Goal: Information Seeking & Learning: Learn about a topic

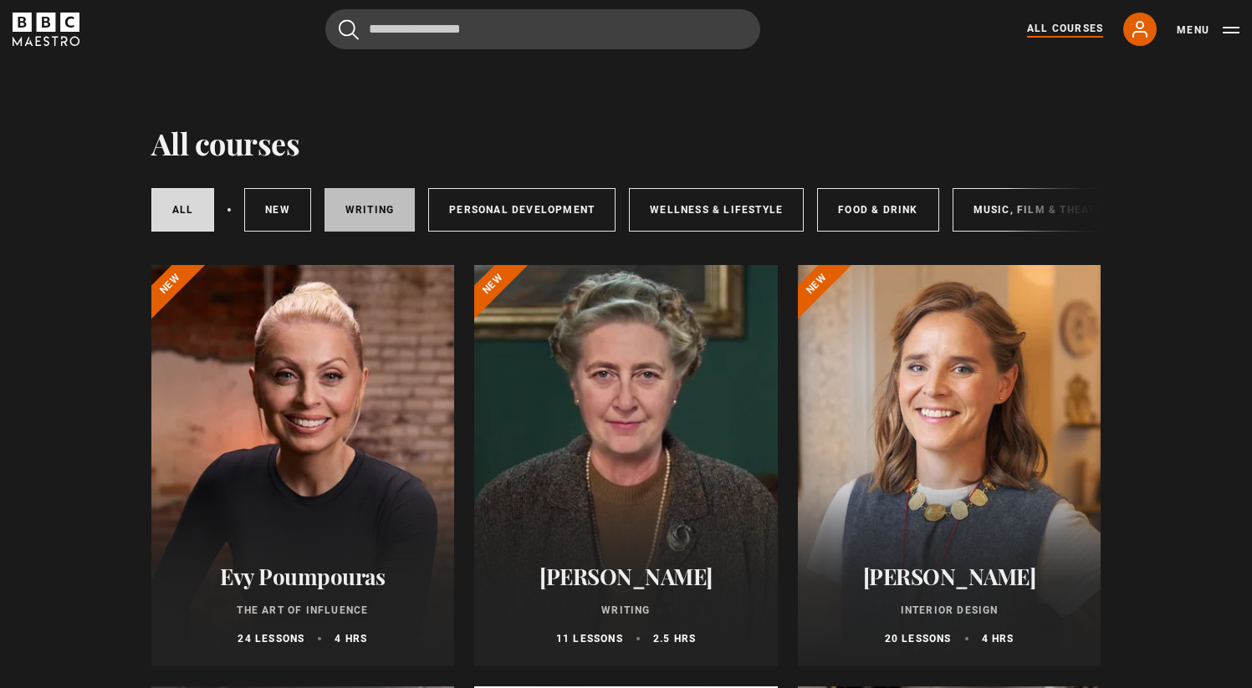
click at [345, 206] on link "Writing" at bounding box center [369, 209] width 90 height 43
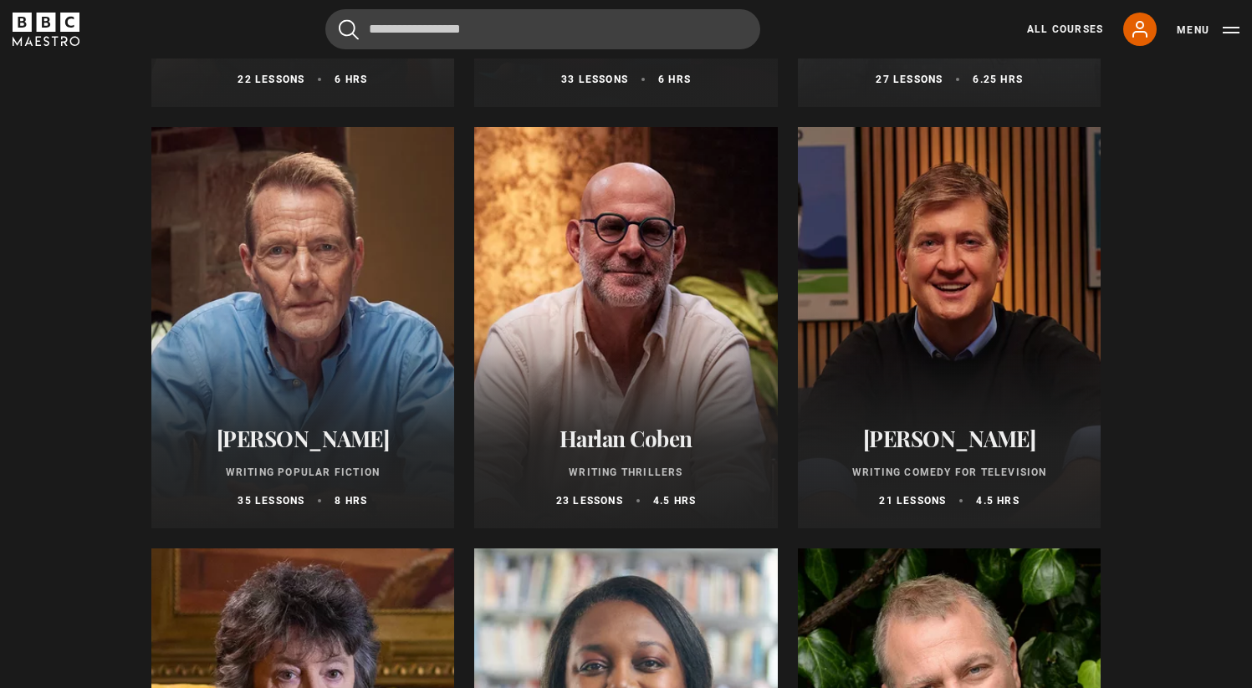
scroll to position [1074, 0]
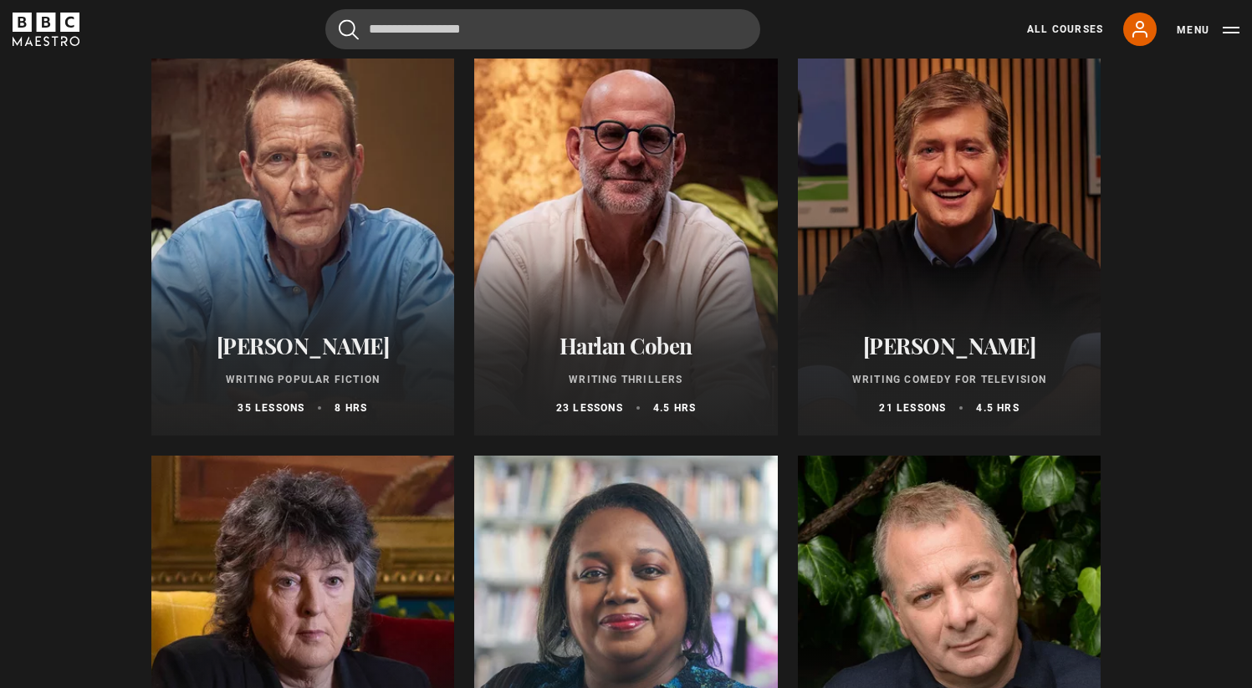
click at [650, 197] on div at bounding box center [626, 234] width 304 height 401
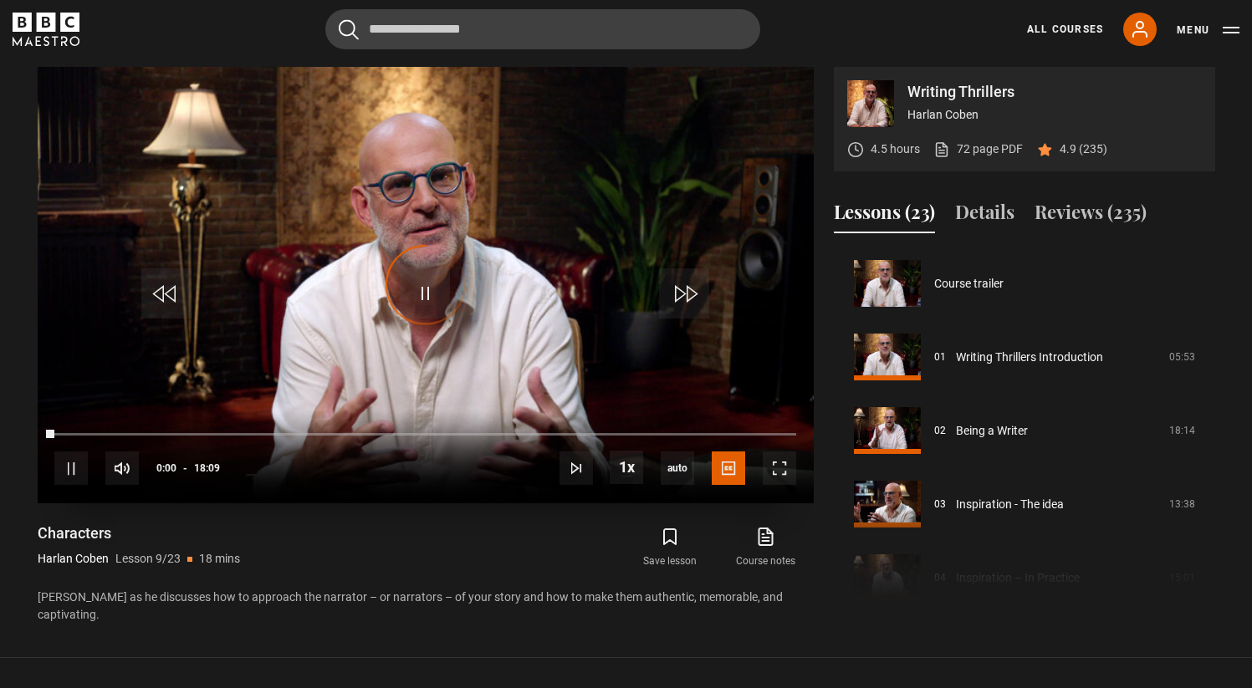
scroll to position [589, 0]
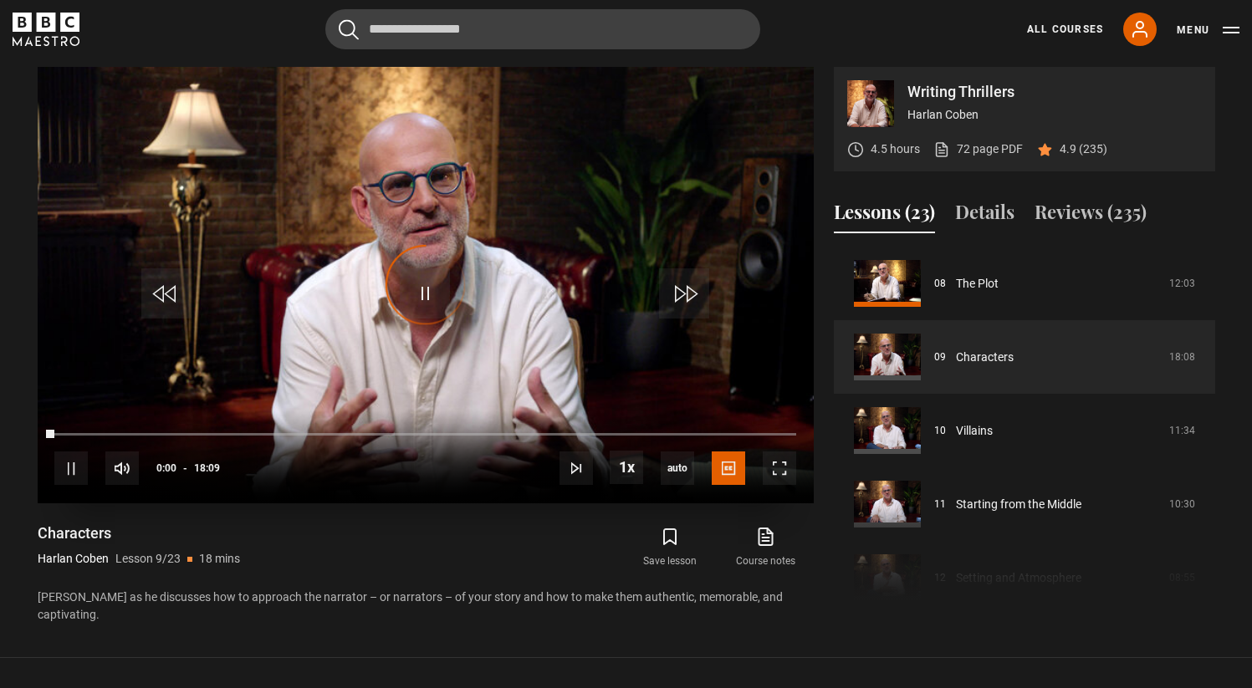
click at [518, 247] on video "Video Player" at bounding box center [426, 285] width 776 height 437
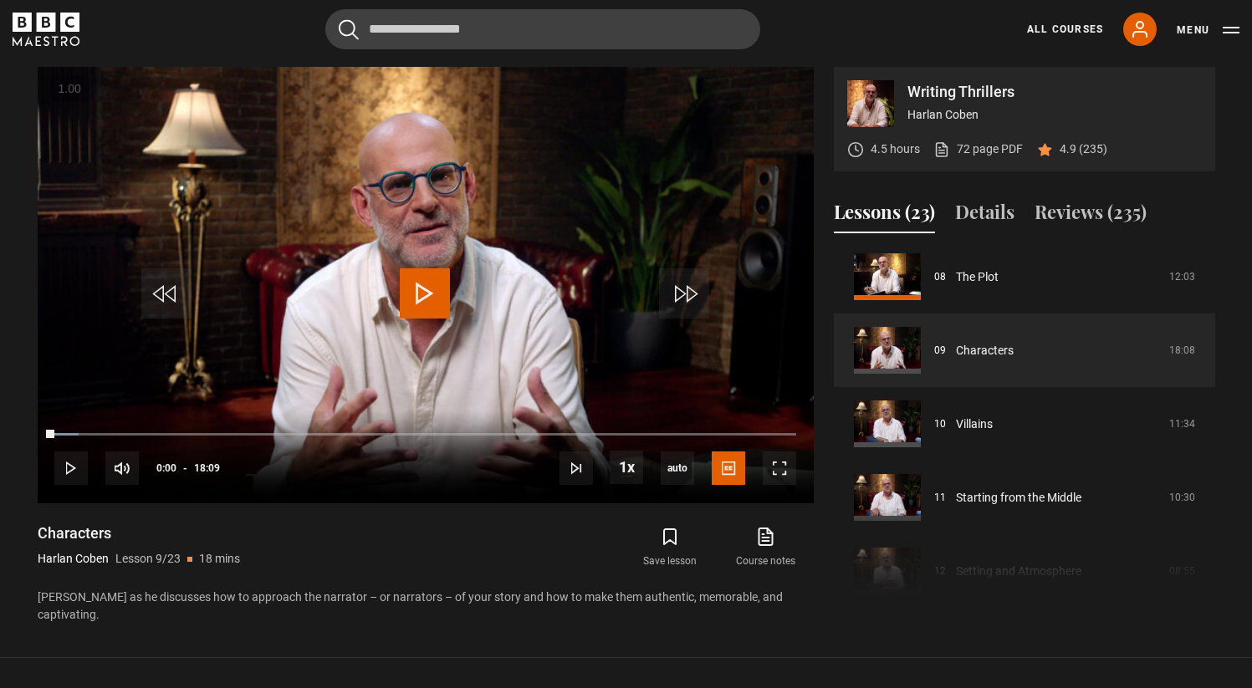
scroll to position [570, 0]
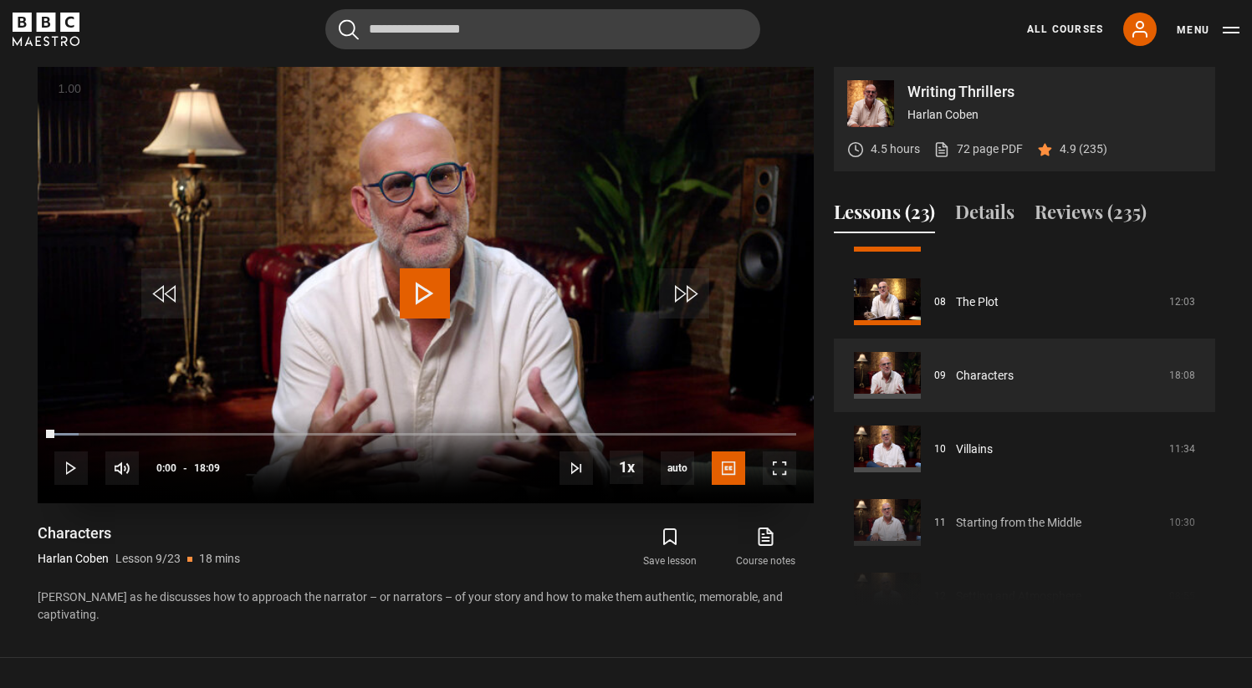
click at [432, 286] on span "Video Player" at bounding box center [425, 293] width 50 height 50
click at [641, 392] on li "1.5x" at bounding box center [630, 397] width 40 height 22
click at [184, 467] on div "55%" at bounding box center [181, 468] width 50 height 13
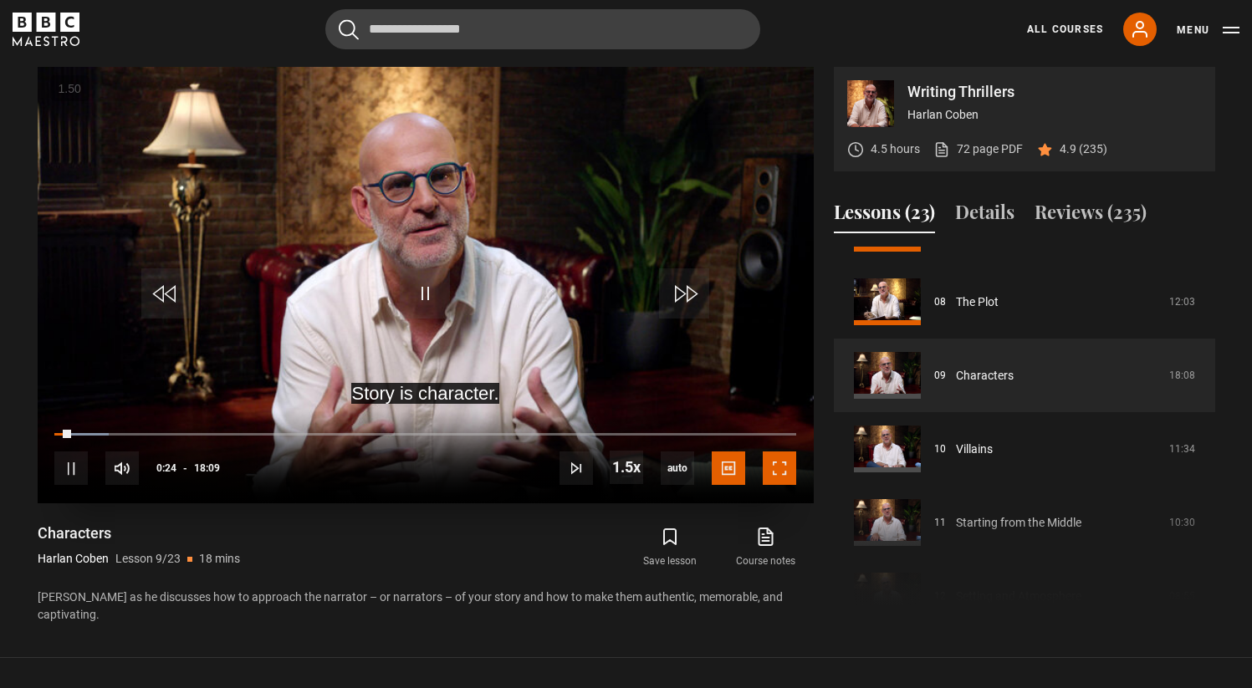
click at [778, 462] on span "Video Player" at bounding box center [779, 468] width 33 height 33
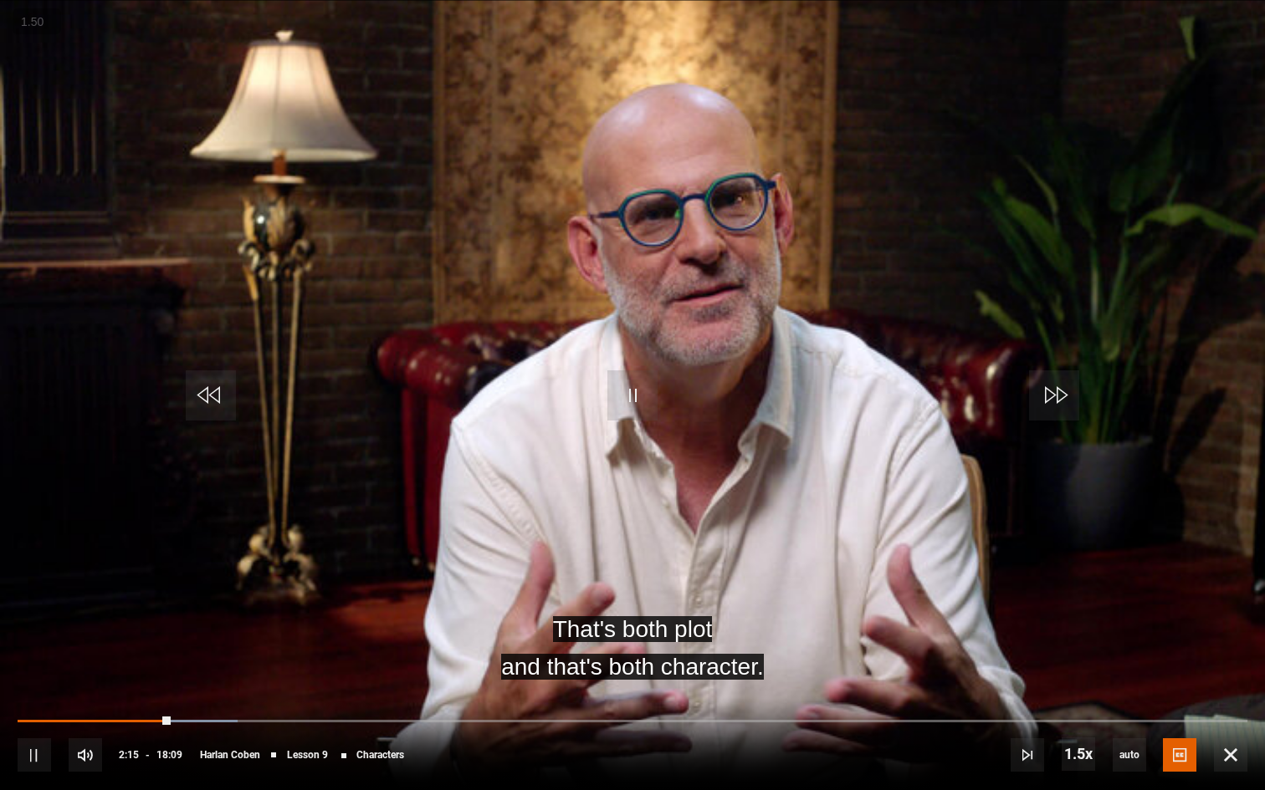
click at [0, 0] on button "+" at bounding box center [0, 0] width 0 height 0
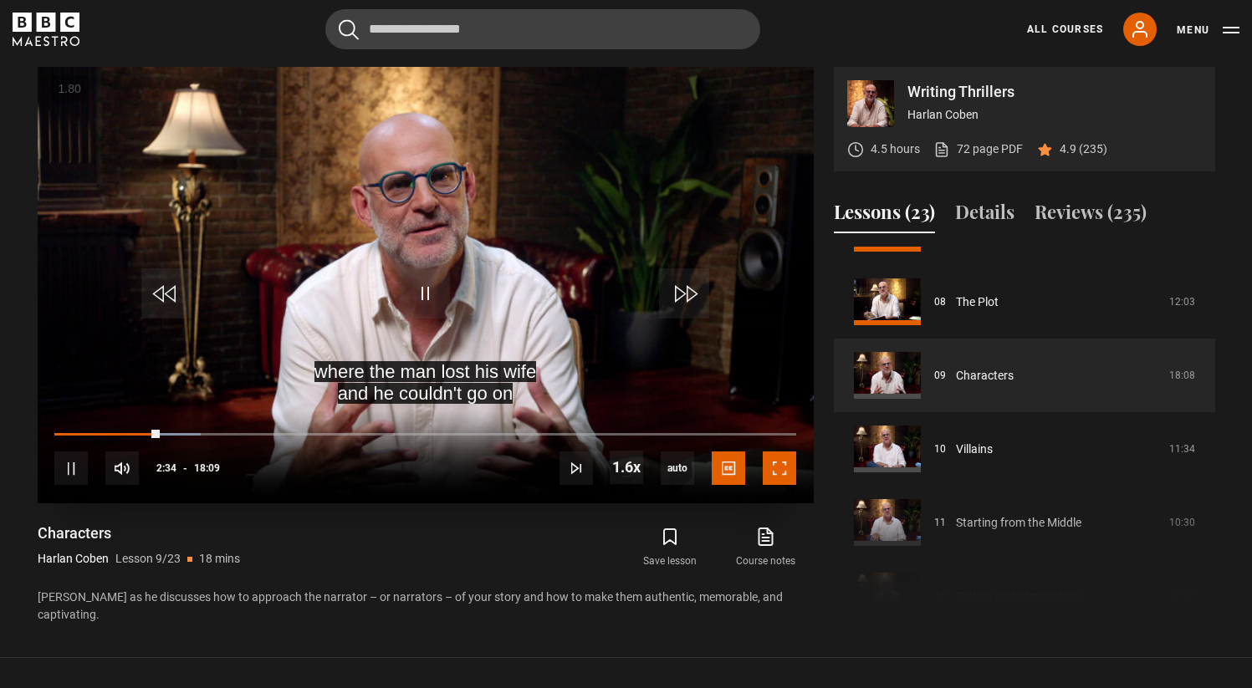
drag, startPoint x: 780, startPoint y: 478, endPoint x: 782, endPoint y: 580, distance: 101.2
click at [780, 478] on span "Video Player" at bounding box center [779, 468] width 33 height 33
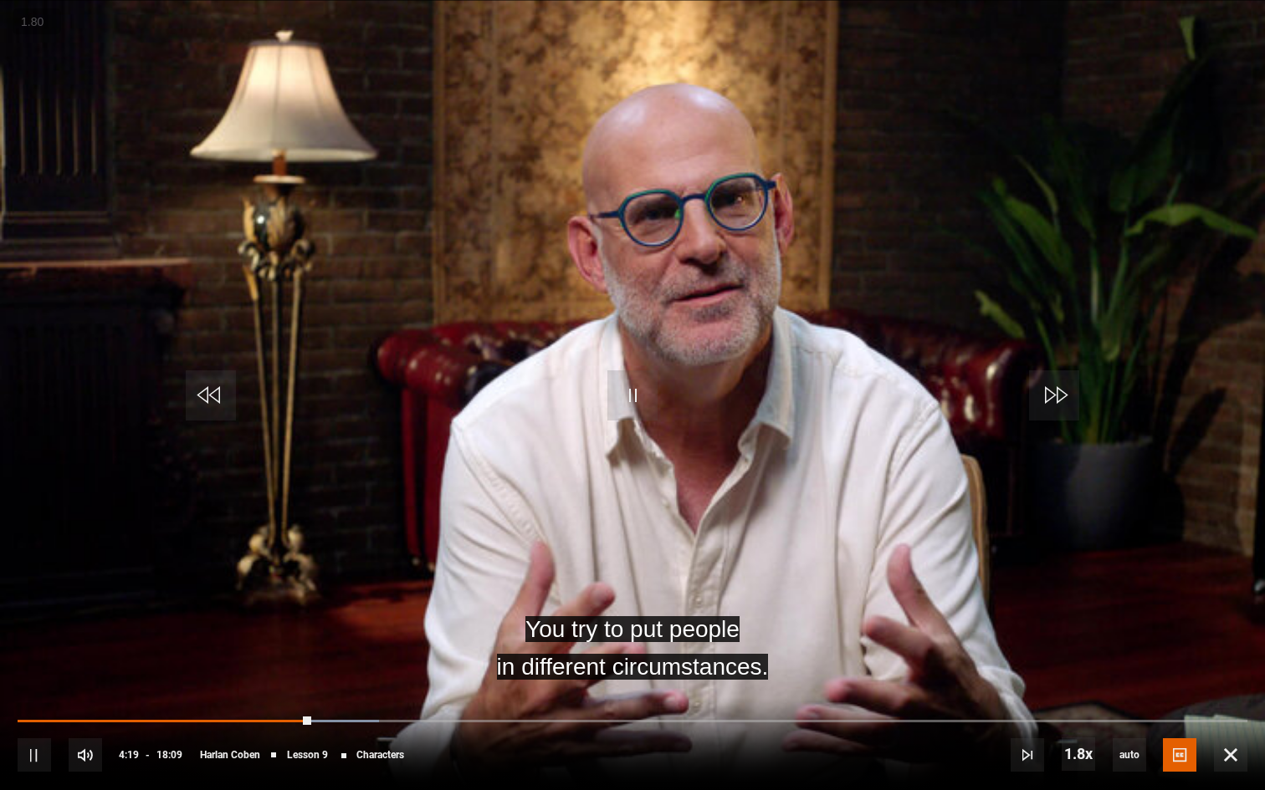
click at [0, 0] on button "+" at bounding box center [0, 0] width 0 height 0
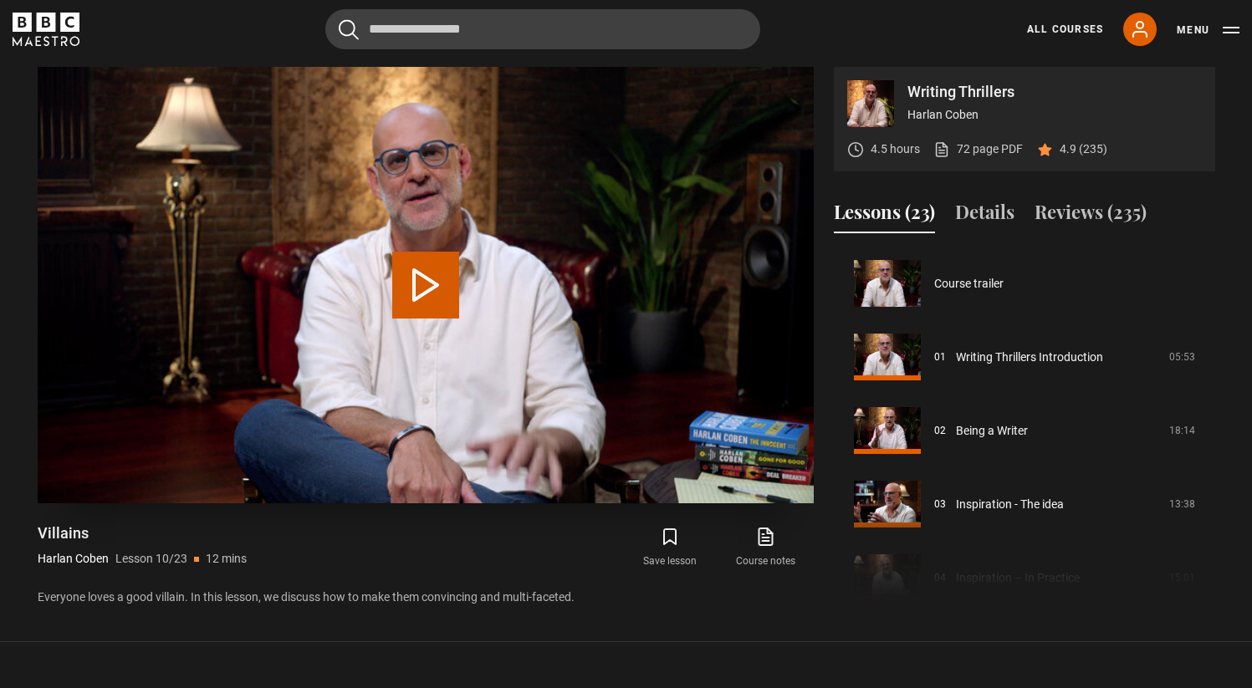
scroll to position [662, 0]
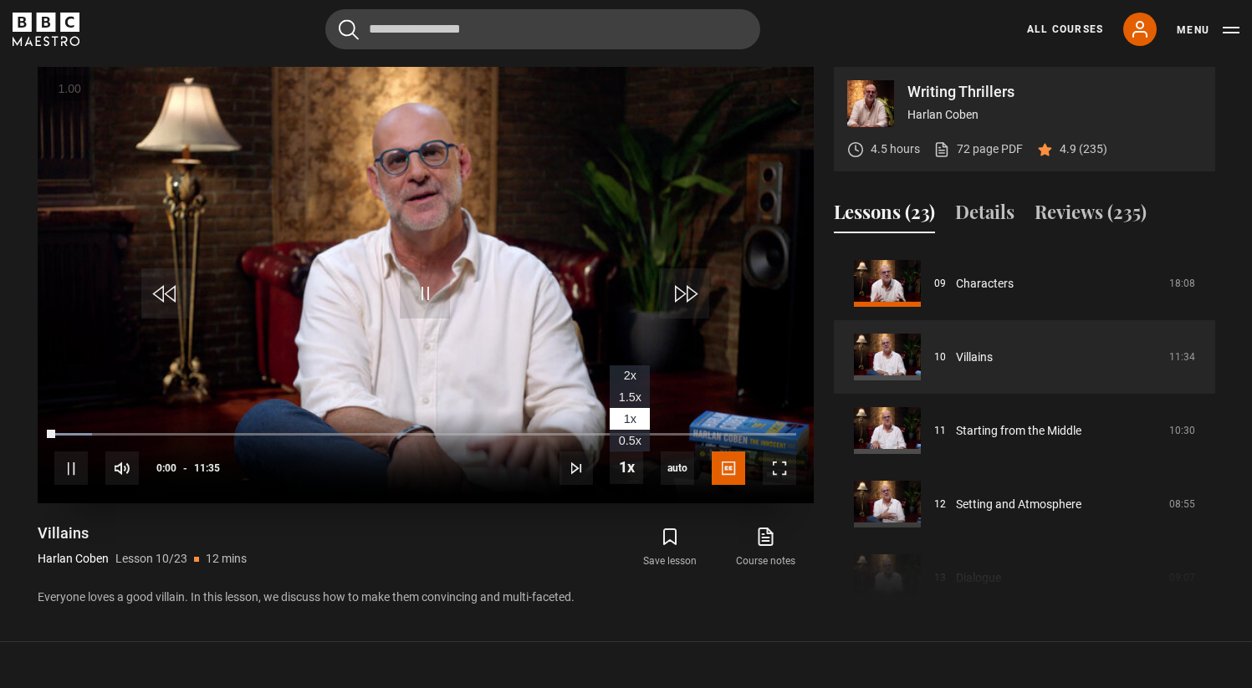
click at [638, 382] on li "2x" at bounding box center [630, 376] width 40 height 22
click at [777, 462] on span "Video Player" at bounding box center [779, 468] width 33 height 33
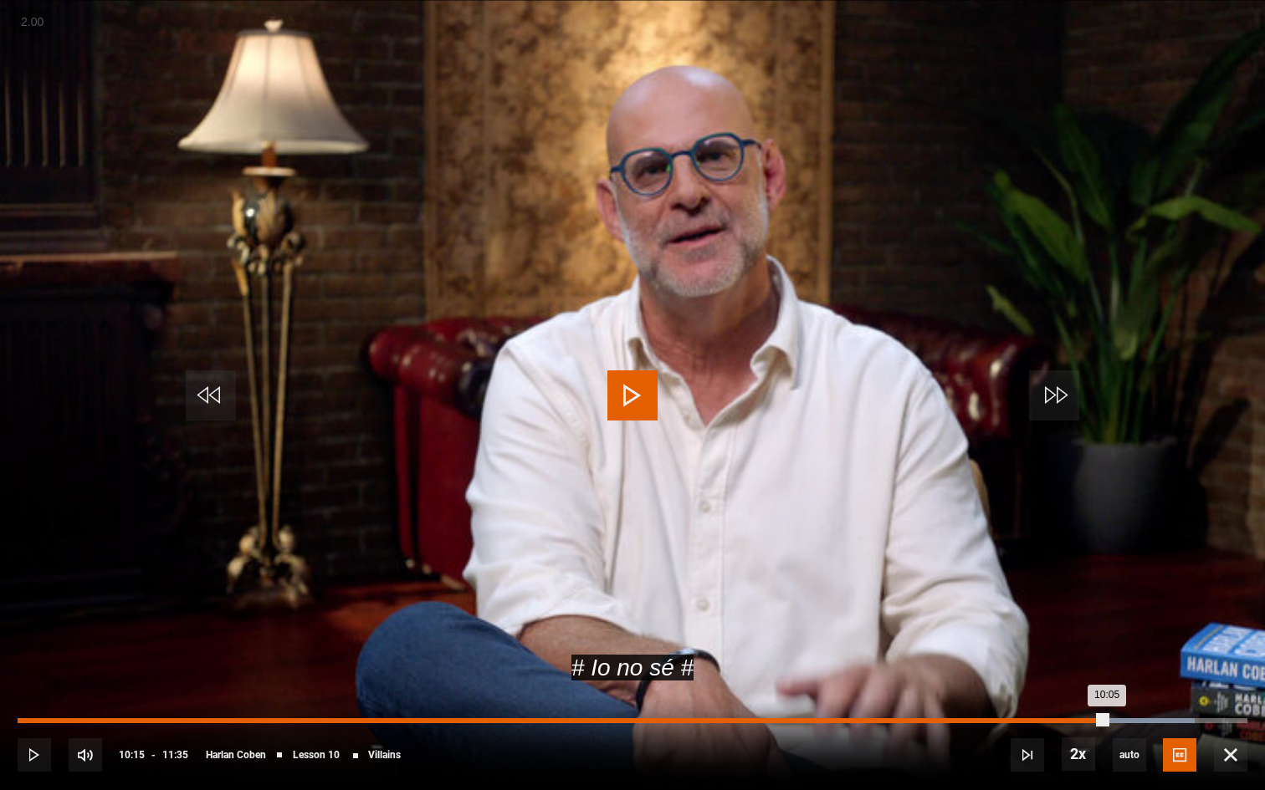
click at [1106, 687] on div "Loaded : 95.68% 10:15 10:05" at bounding box center [632, 720] width 1229 height 5
click at [1118, 687] on div "Loaded : 96.40% 10:18 10:16" at bounding box center [632, 720] width 1229 height 5
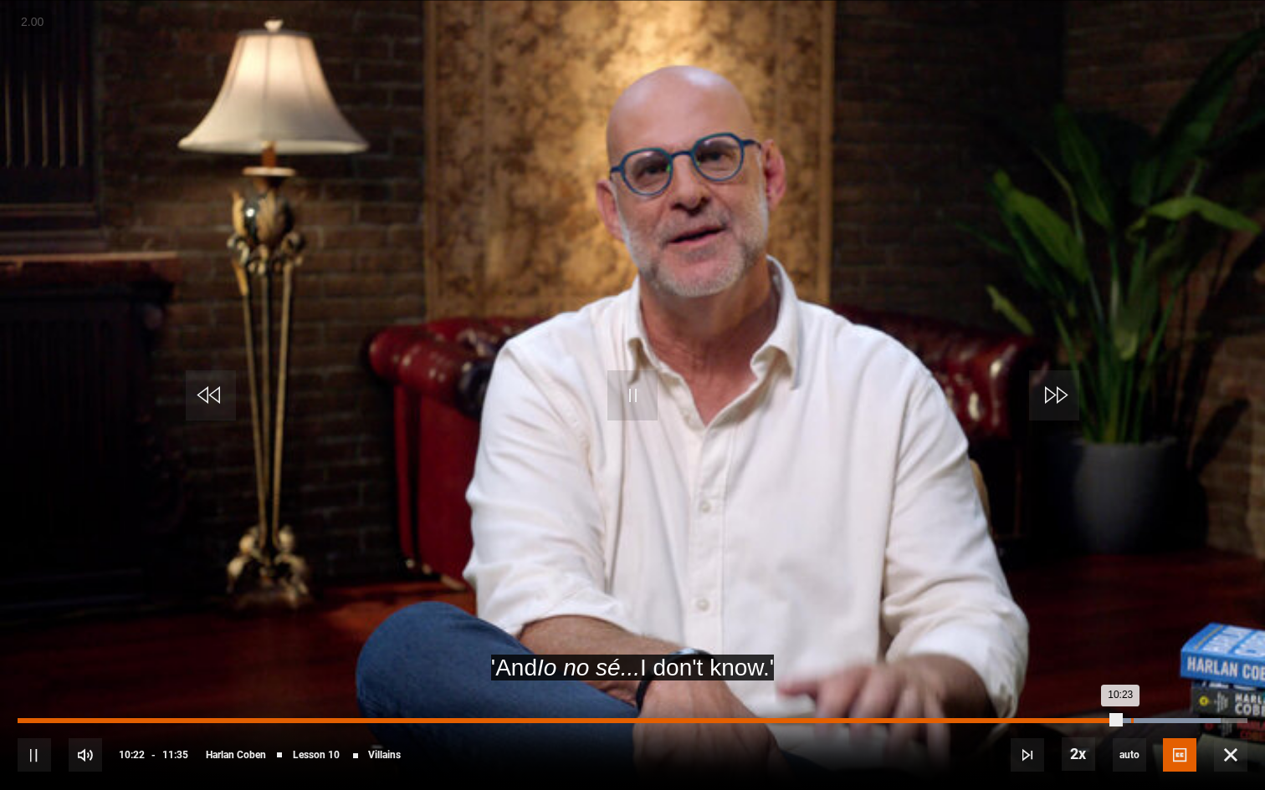
click at [1131, 687] on div "Loaded : 97.84% 10:29 10:23" at bounding box center [632, 720] width 1229 height 5
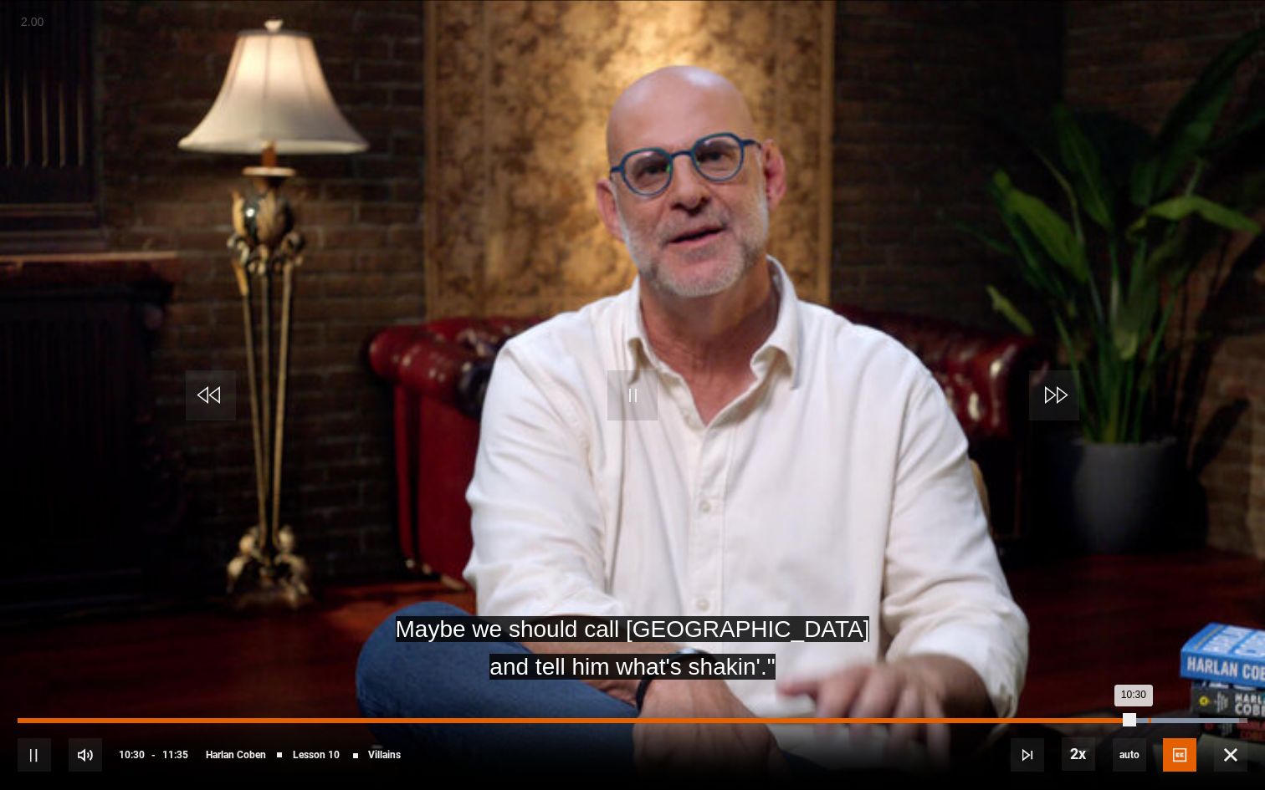
click at [1148, 687] on div "Loaded : 99.28% 10:39 10:30" at bounding box center [632, 720] width 1229 height 5
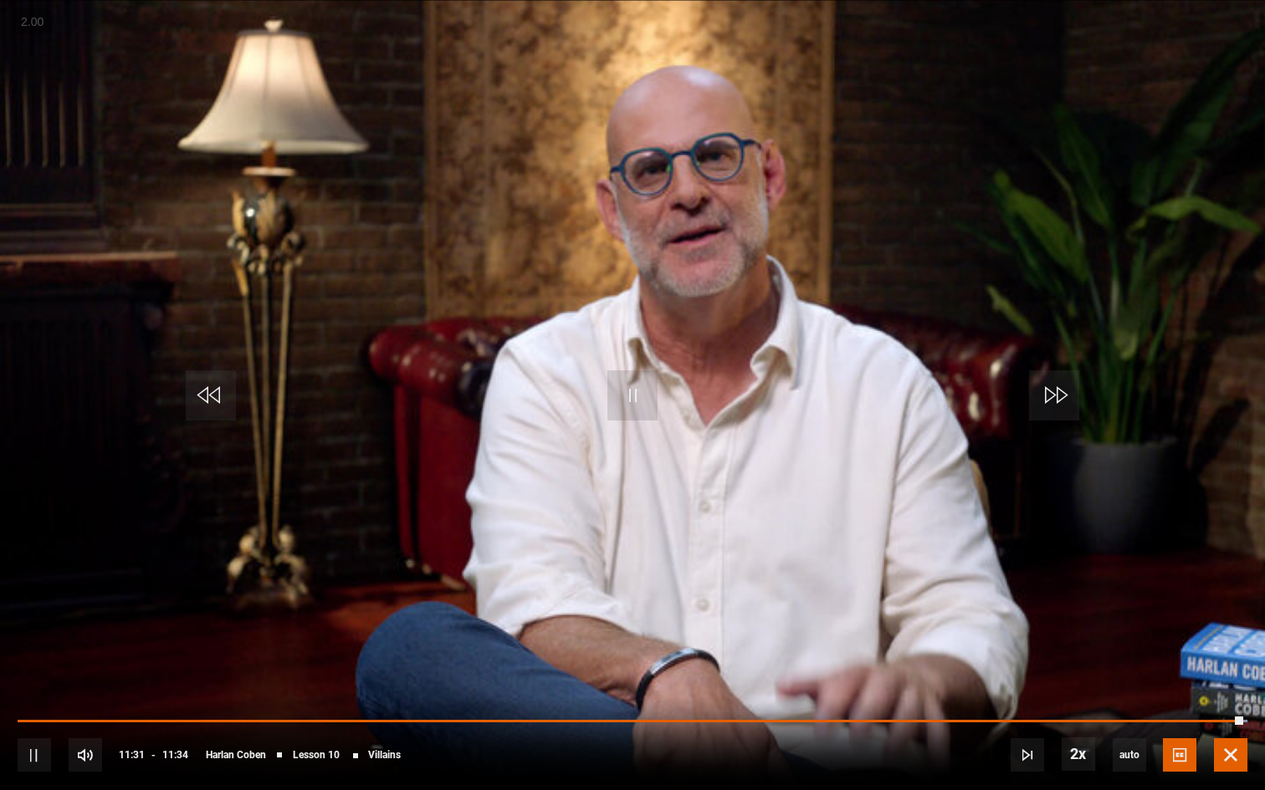
click at [1230, 687] on span "Video Player" at bounding box center [1230, 754] width 33 height 33
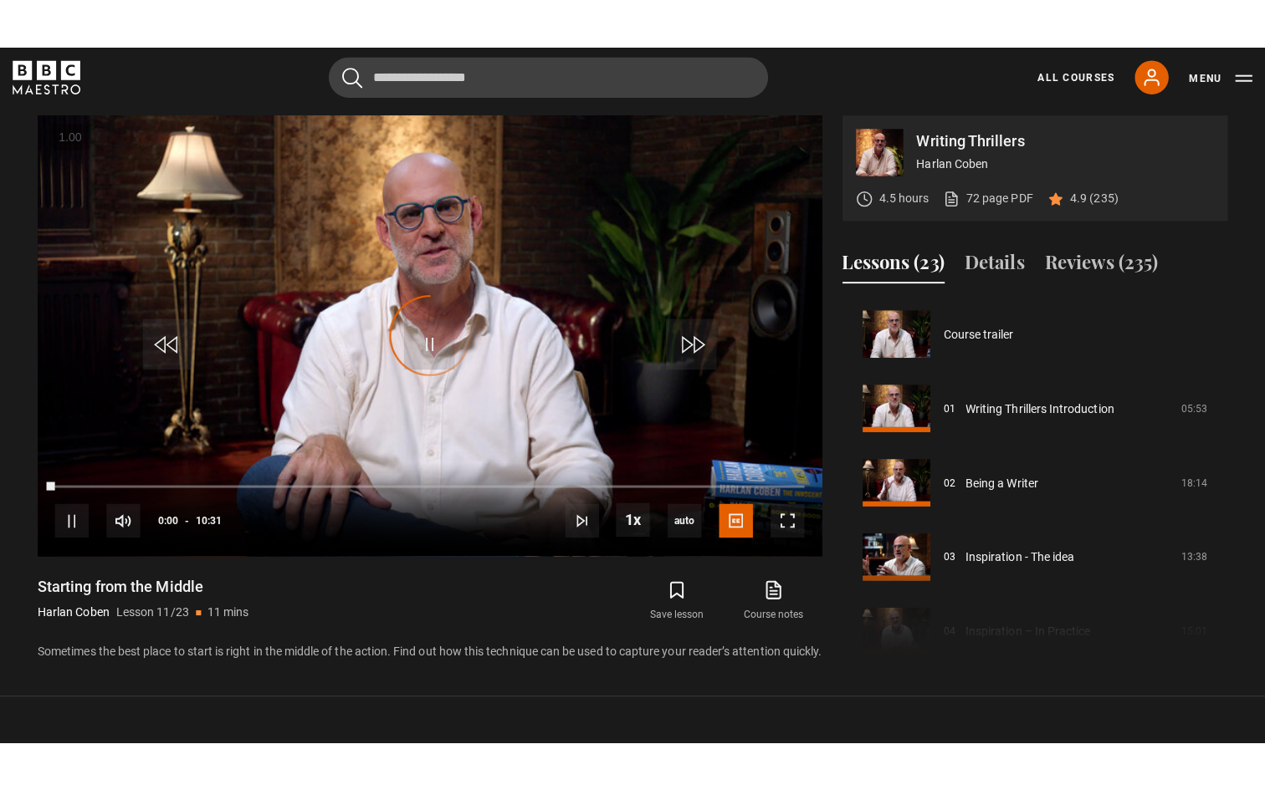
scroll to position [736, 0]
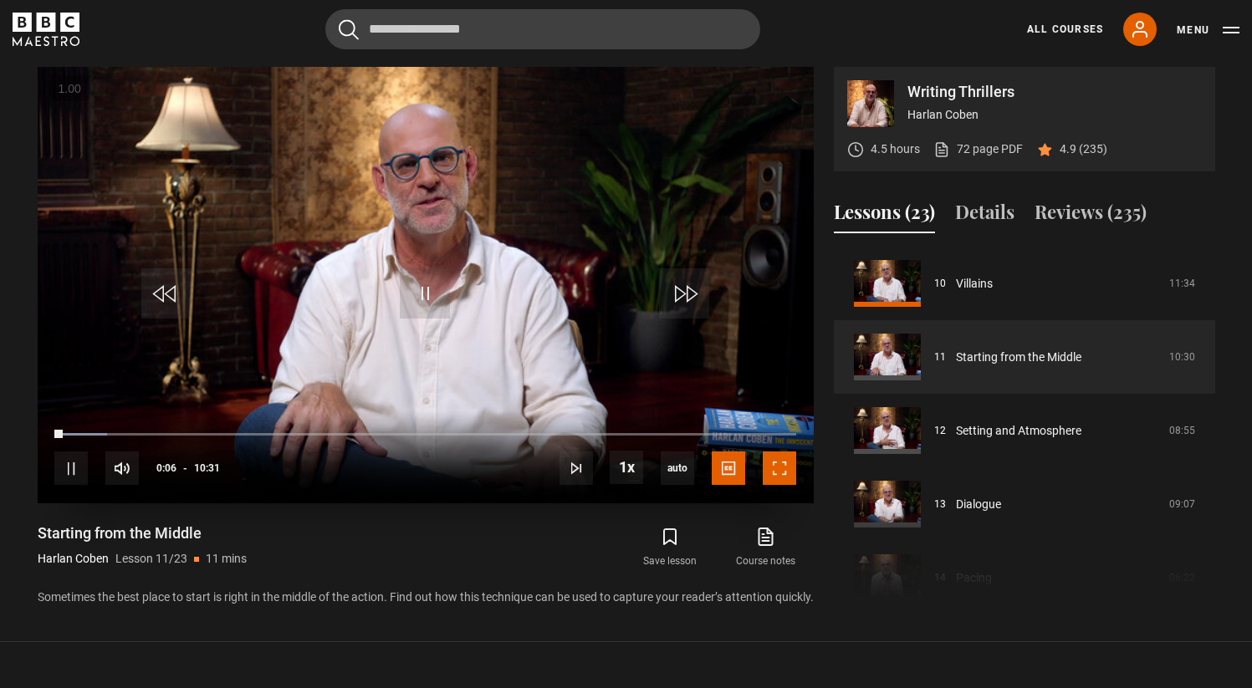
click at [792, 466] on span "Video Player" at bounding box center [779, 468] width 33 height 33
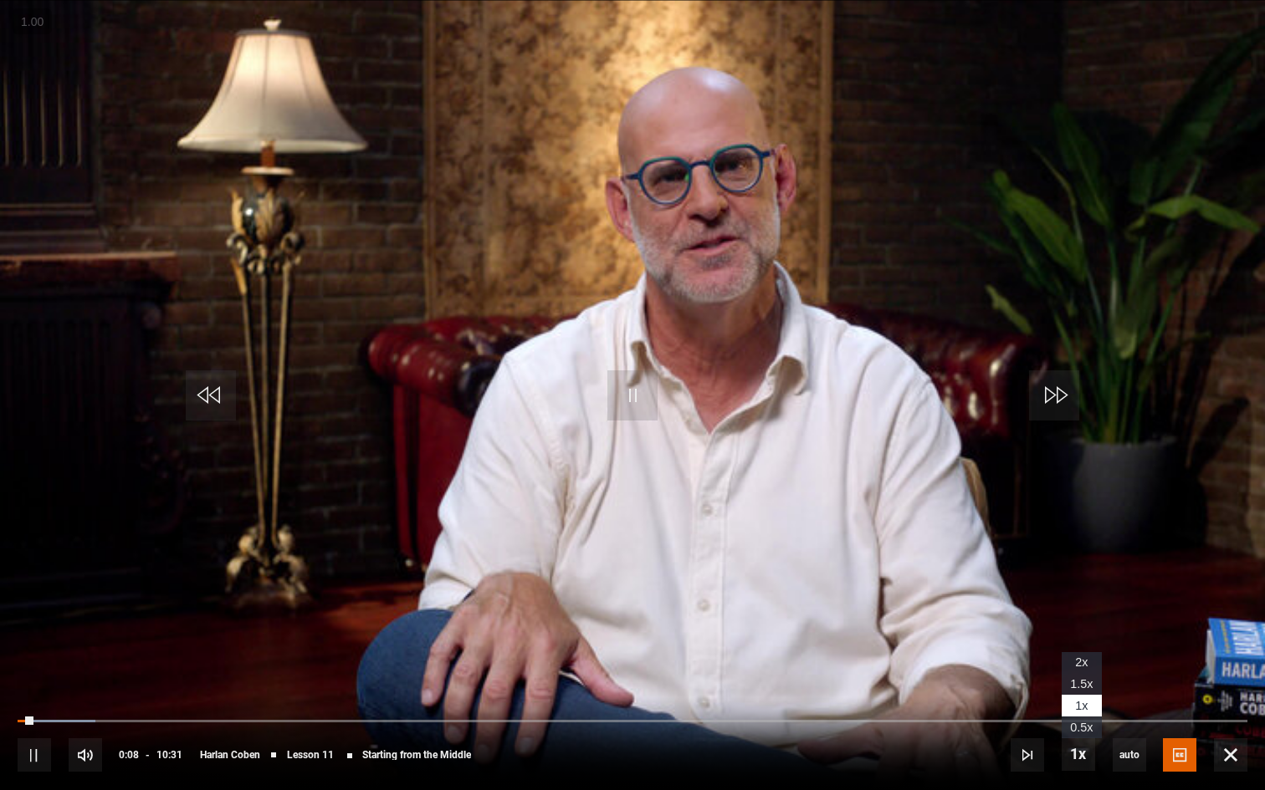
click at [1075, 664] on span "2x" at bounding box center [1081, 662] width 13 height 13
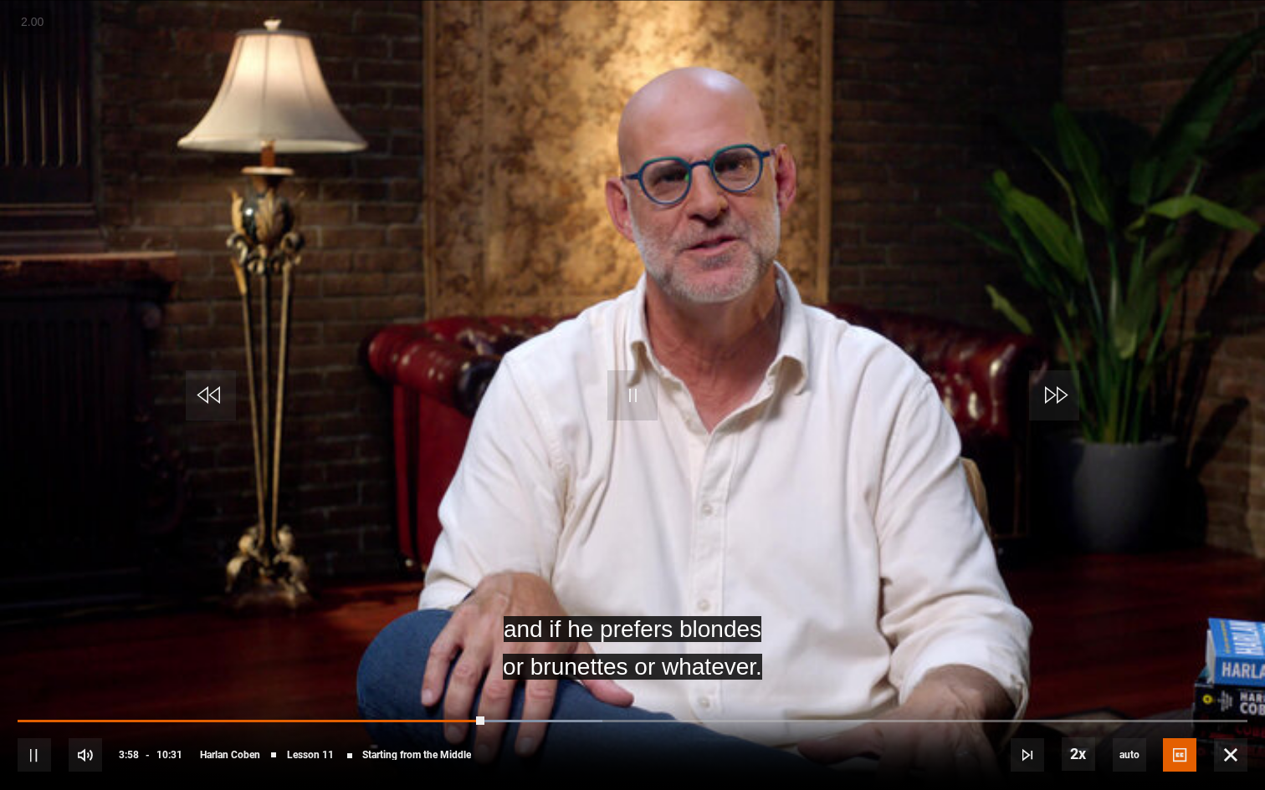
click at [1139, 537] on video "Video Player" at bounding box center [632, 395] width 1265 height 790
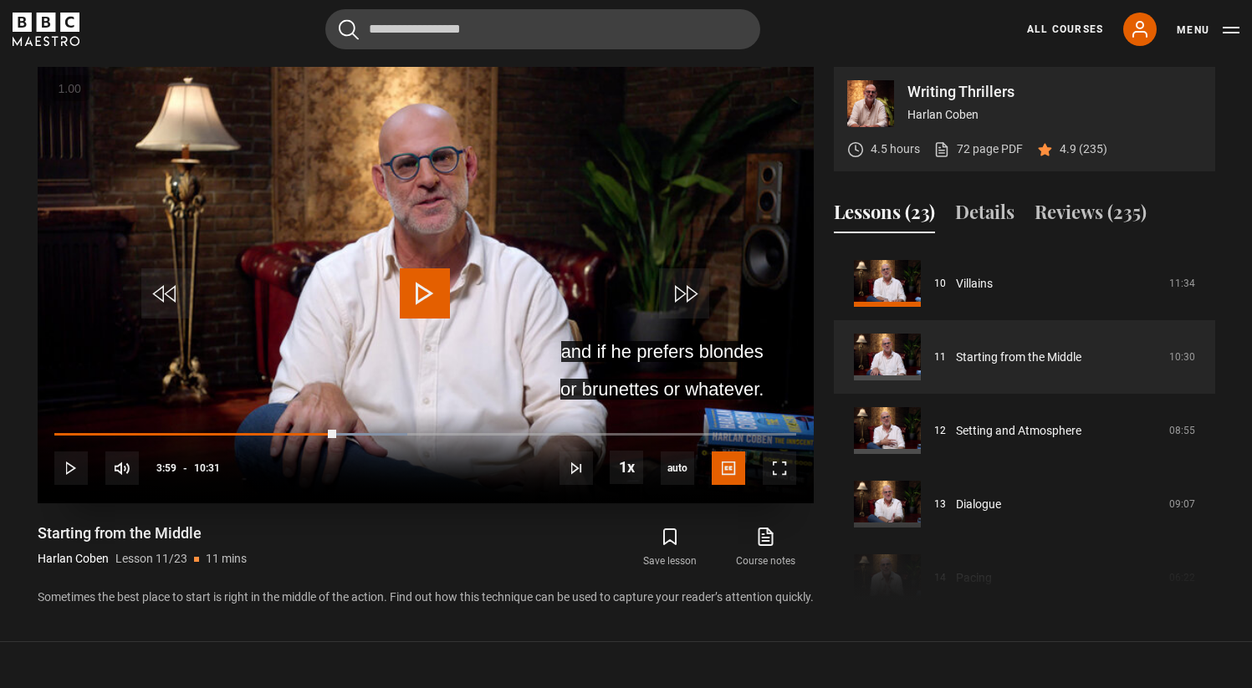
click at [478, 299] on video "Video Player" at bounding box center [426, 285] width 776 height 437
click at [620, 372] on li "2x" at bounding box center [630, 376] width 40 height 22
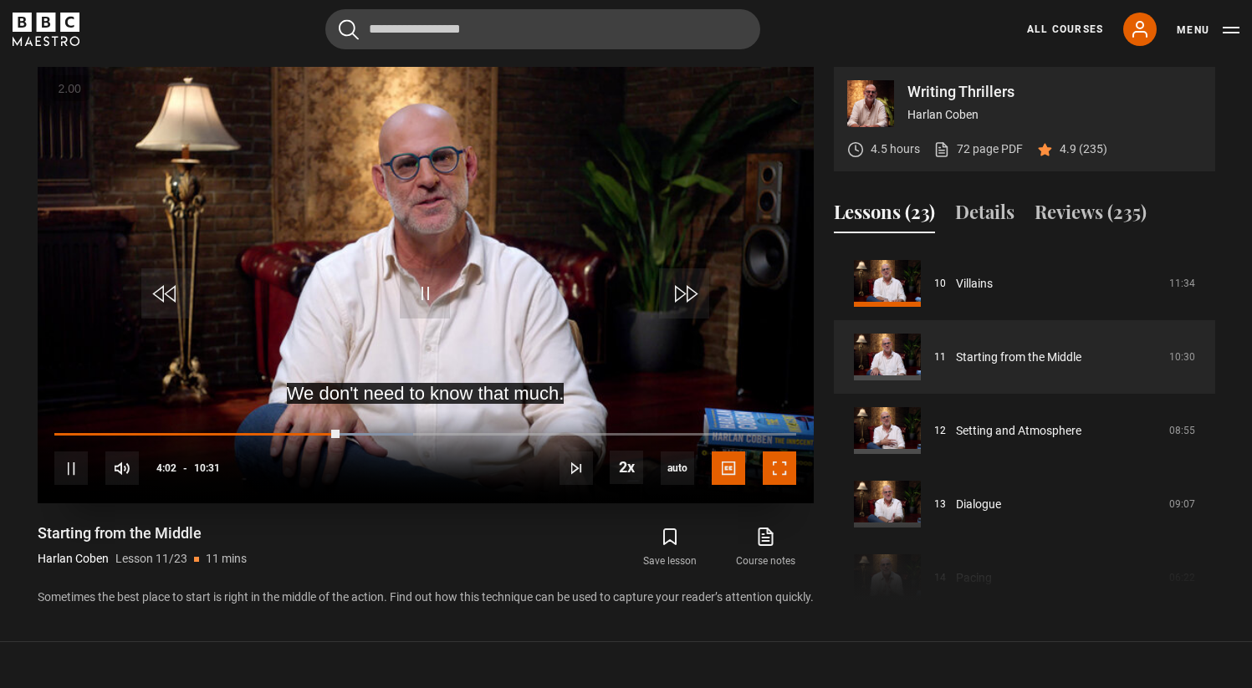
click at [787, 460] on span "Video Player" at bounding box center [779, 468] width 33 height 33
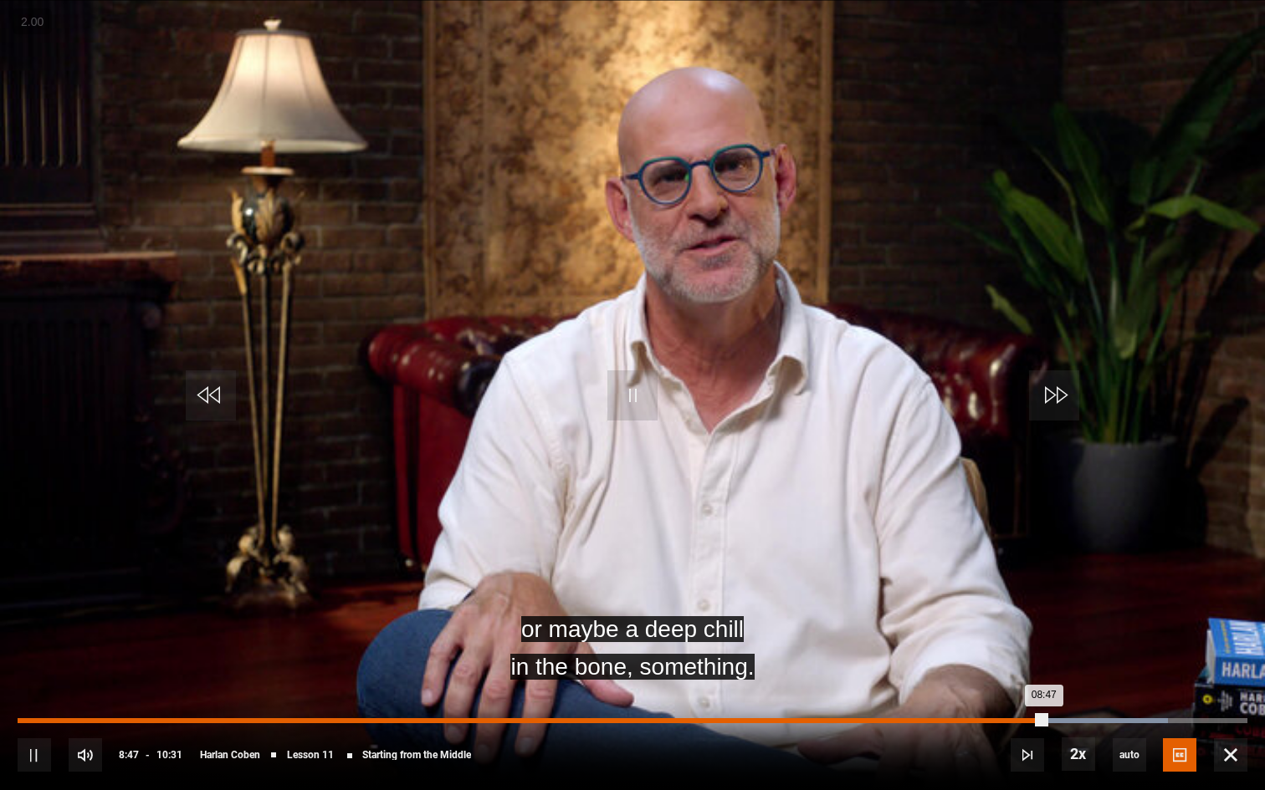
click at [1019, 687] on div "08:34" at bounding box center [1020, 720] width 3 height 5
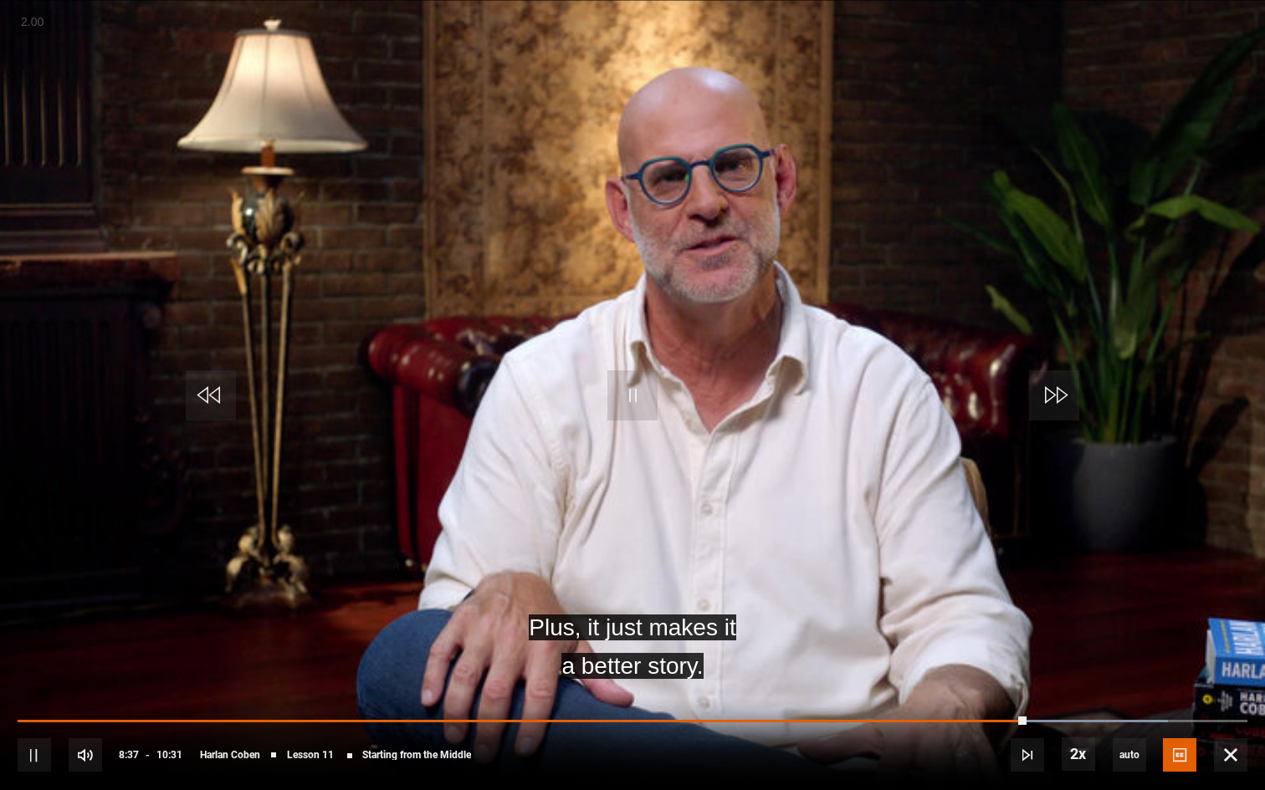
click at [996, 687] on div "10s Skip Back 10 seconds Pause 10s Skip Forward 10 seconds Loaded : 93.50% 08:3…" at bounding box center [632, 744] width 1265 height 93
click at [1004, 687] on div "10s Skip Back 10 seconds Pause 10s Skip Forward 10 seconds Loaded : 93.50% 08:2…" at bounding box center [632, 744] width 1265 height 93
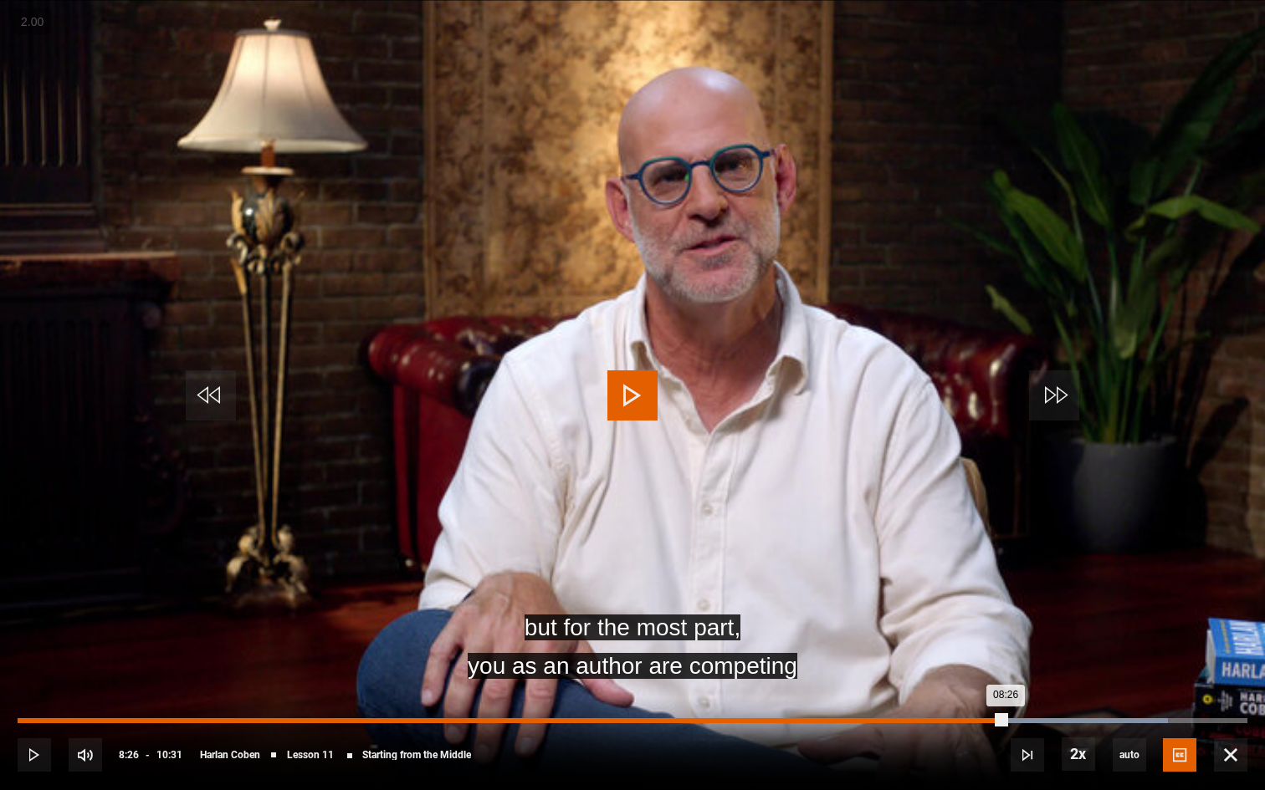
click at [1004, 687] on div "Loaded : 93.50% 08:26 08:26" at bounding box center [632, 720] width 1229 height 5
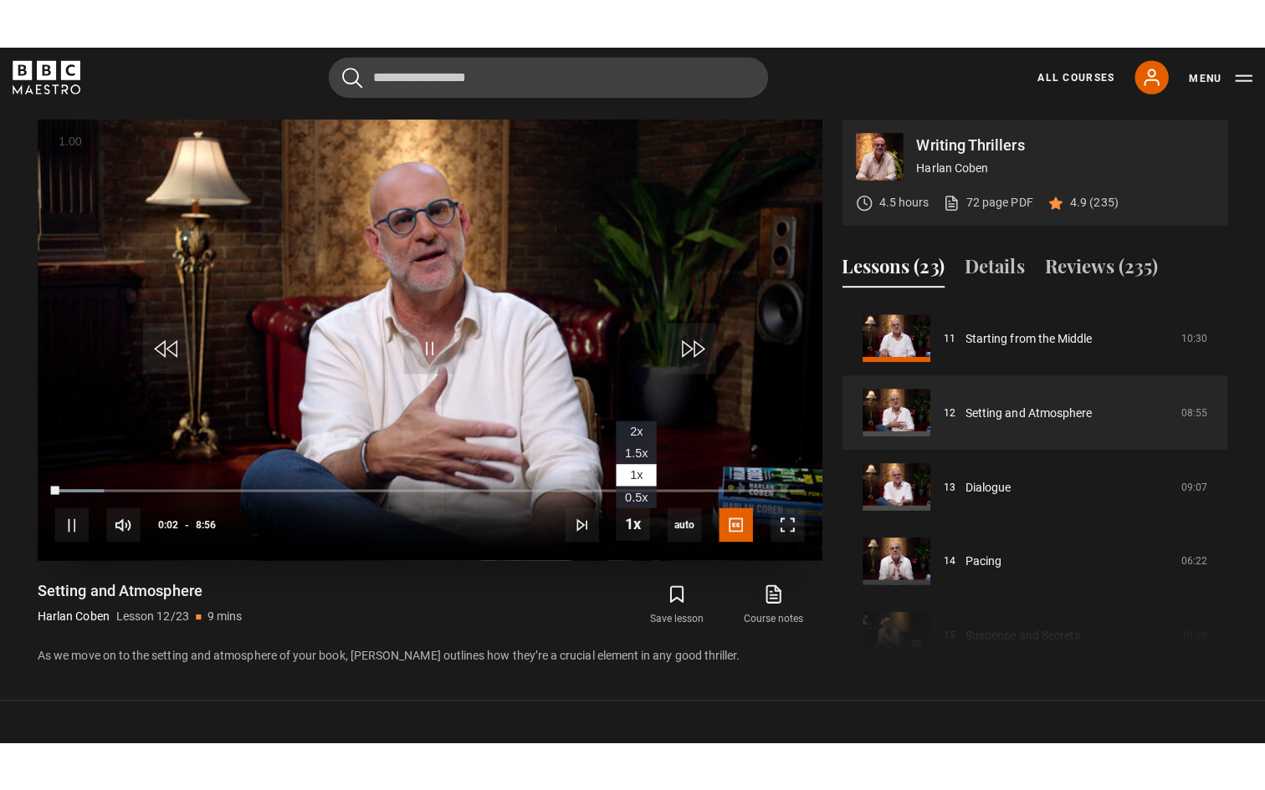
scroll to position [691, 0]
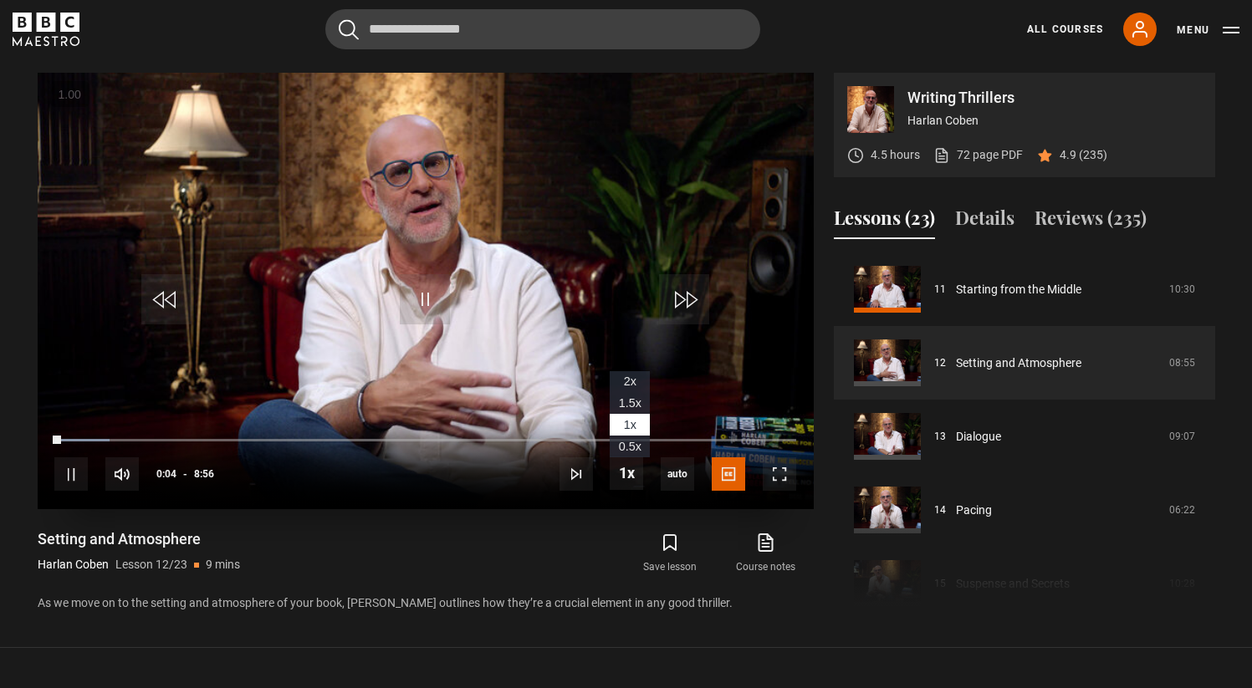
click at [636, 384] on span "2x" at bounding box center [630, 381] width 13 height 13
click at [778, 466] on span "Video Player" at bounding box center [779, 473] width 33 height 33
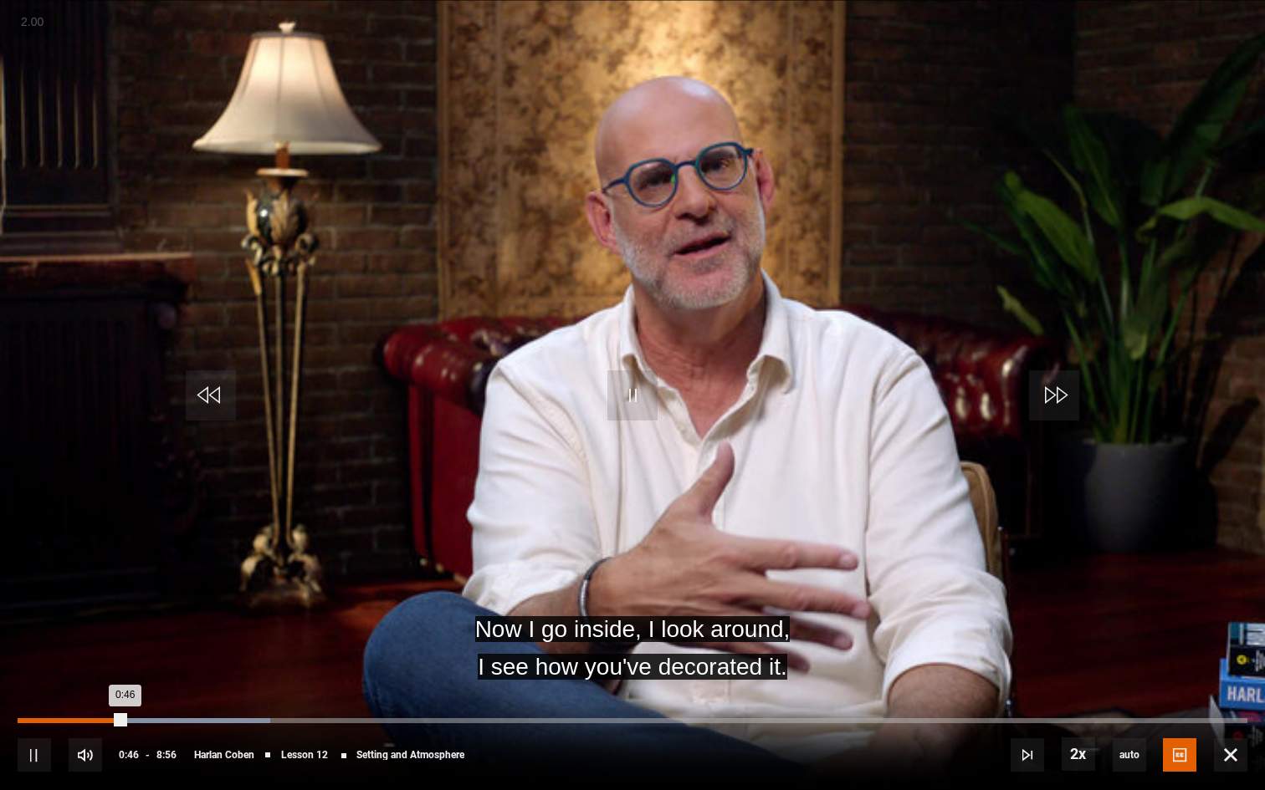
click at [39, 687] on div "0:09" at bounding box center [40, 720] width 3 height 5
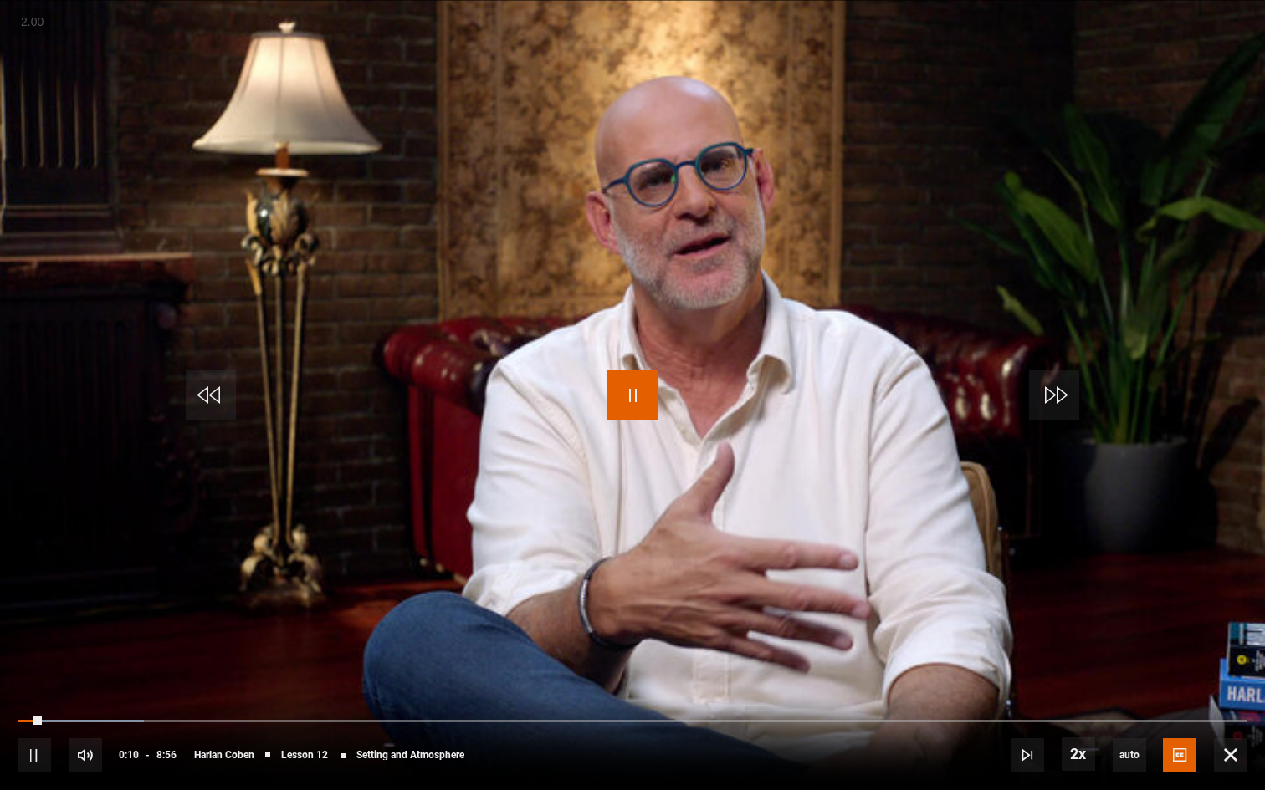
click at [651, 410] on span "Video Player" at bounding box center [632, 395] width 50 height 50
click at [598, 435] on video "Video Player" at bounding box center [632, 395] width 1265 height 790
click at [1082, 664] on span "2x" at bounding box center [1081, 662] width 13 height 13
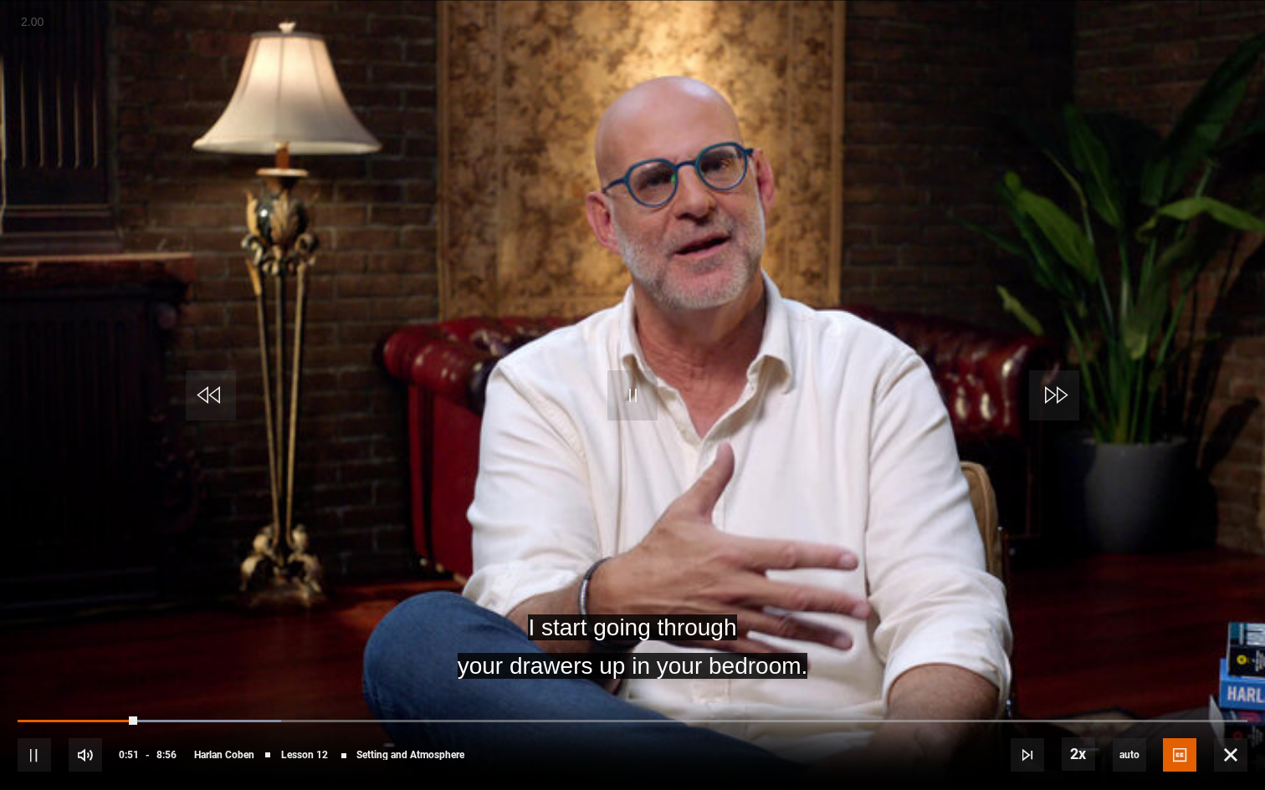
click at [1110, 670] on video "Video Player" at bounding box center [632, 395] width 1265 height 790
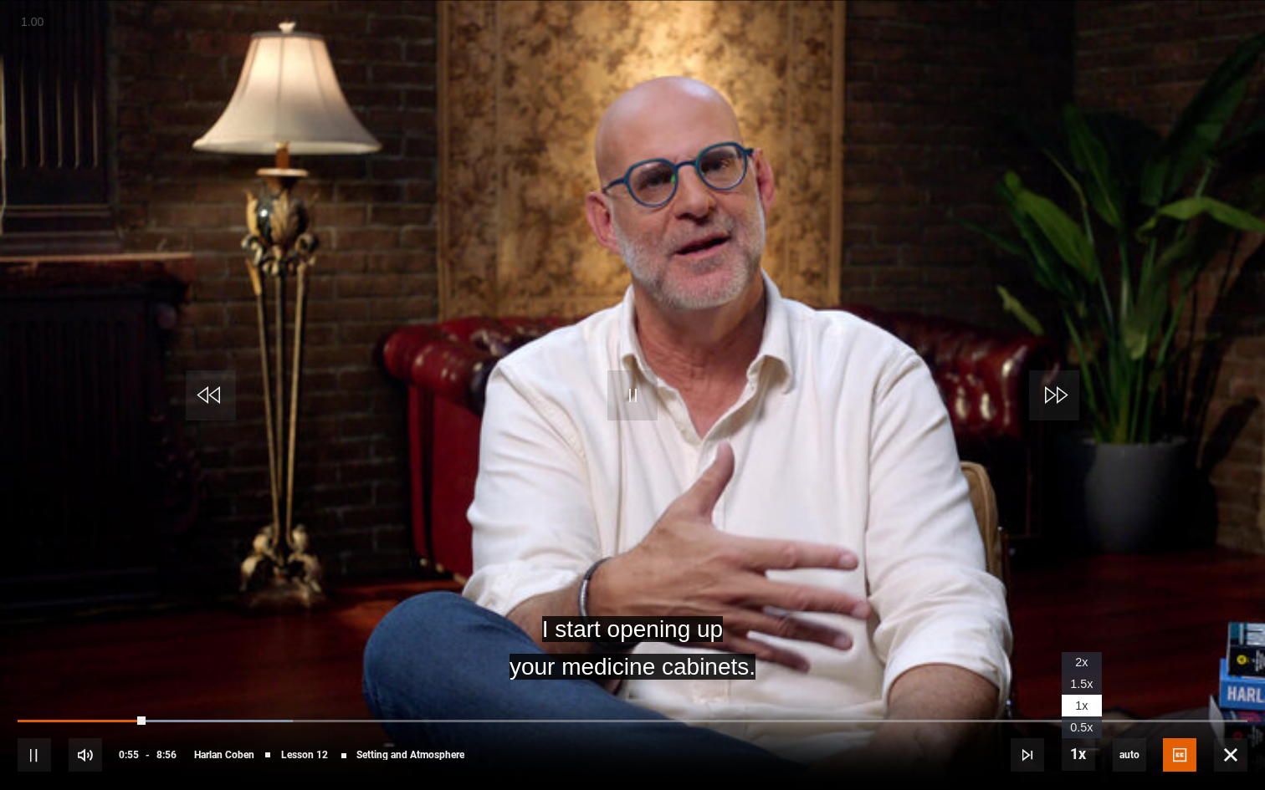
click at [1087, 665] on li "2x" at bounding box center [1081, 663] width 40 height 22
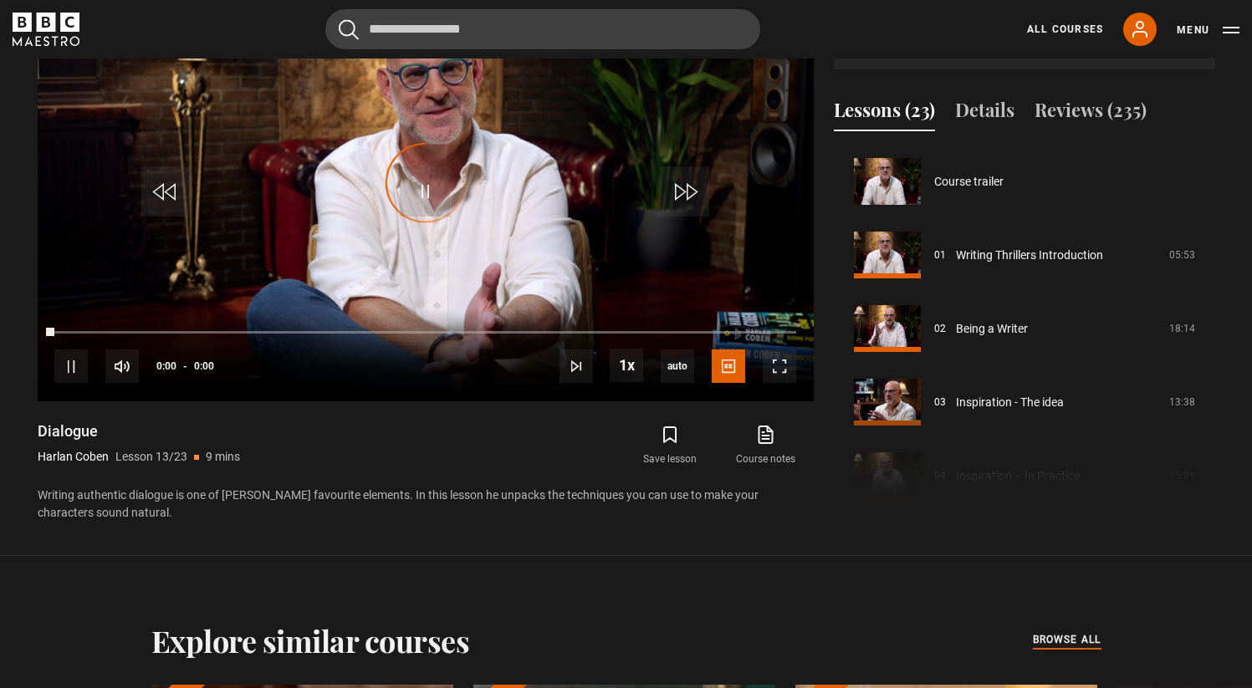
scroll to position [883, 0]
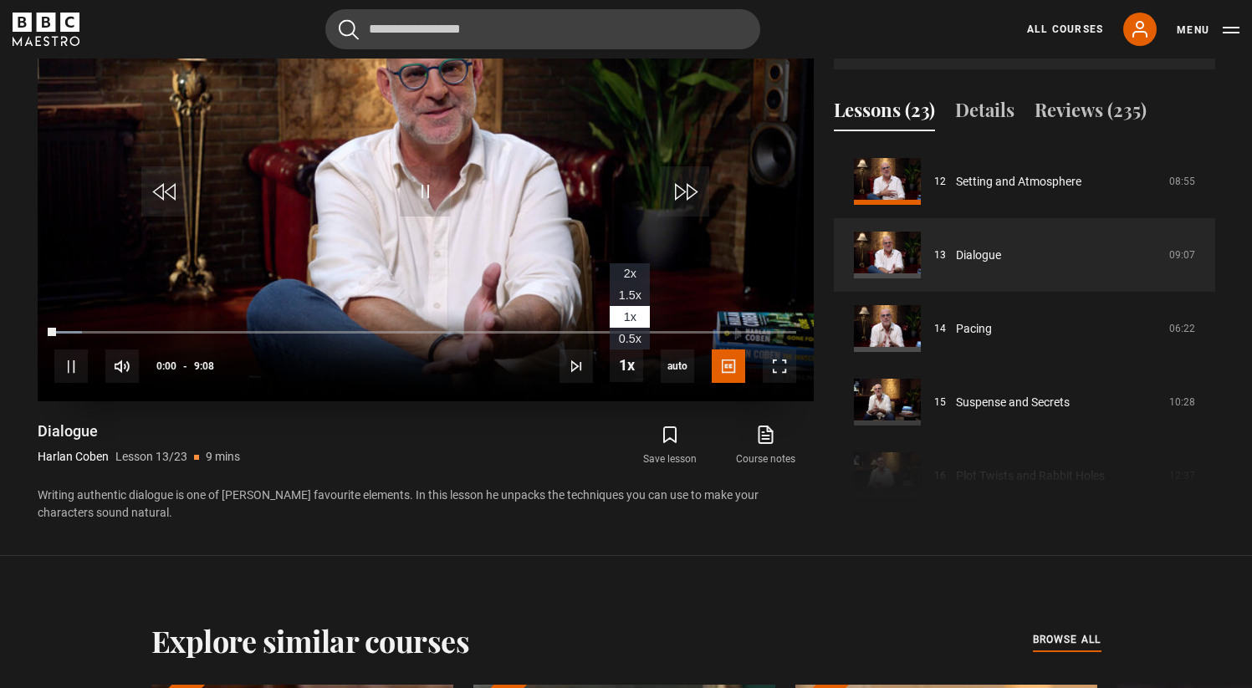
click at [628, 269] on span "2x" at bounding box center [630, 273] width 13 height 13
click at [782, 362] on span "Video Player" at bounding box center [779, 366] width 33 height 33
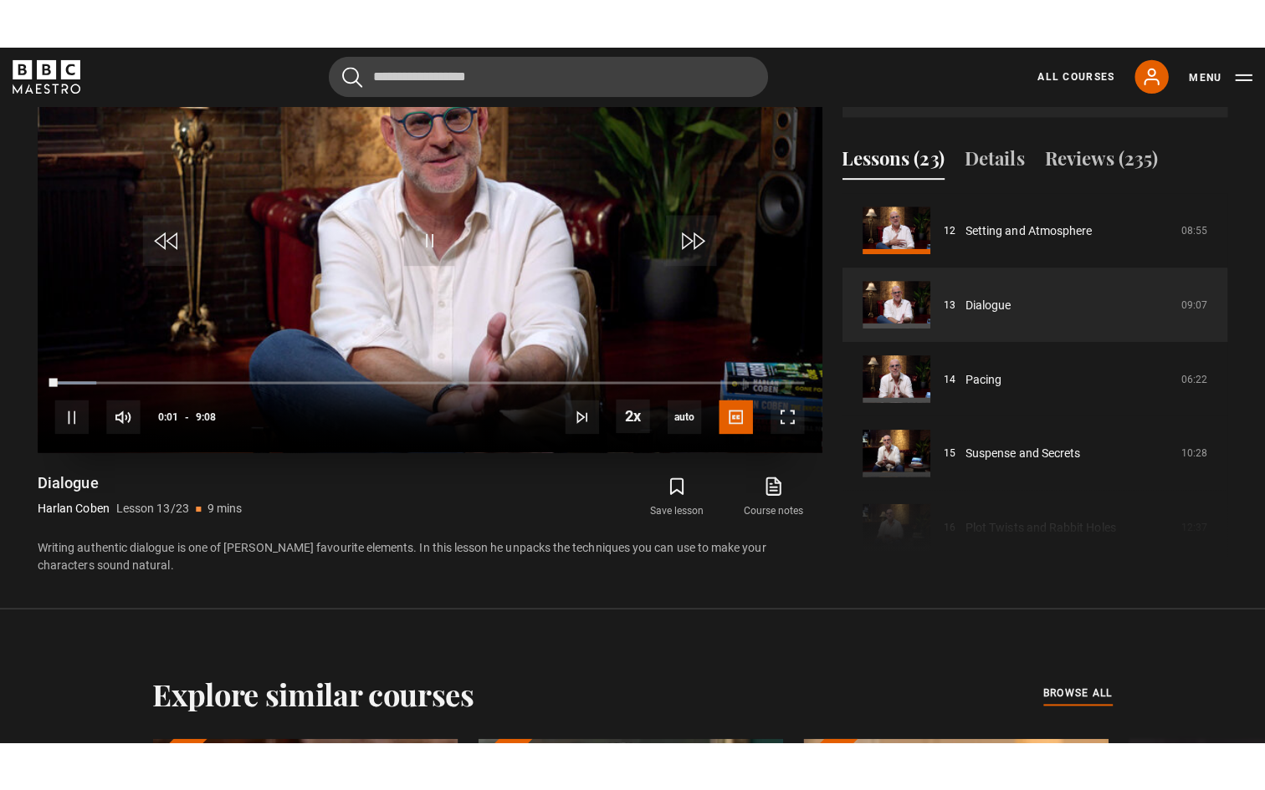
scroll to position [764, 0]
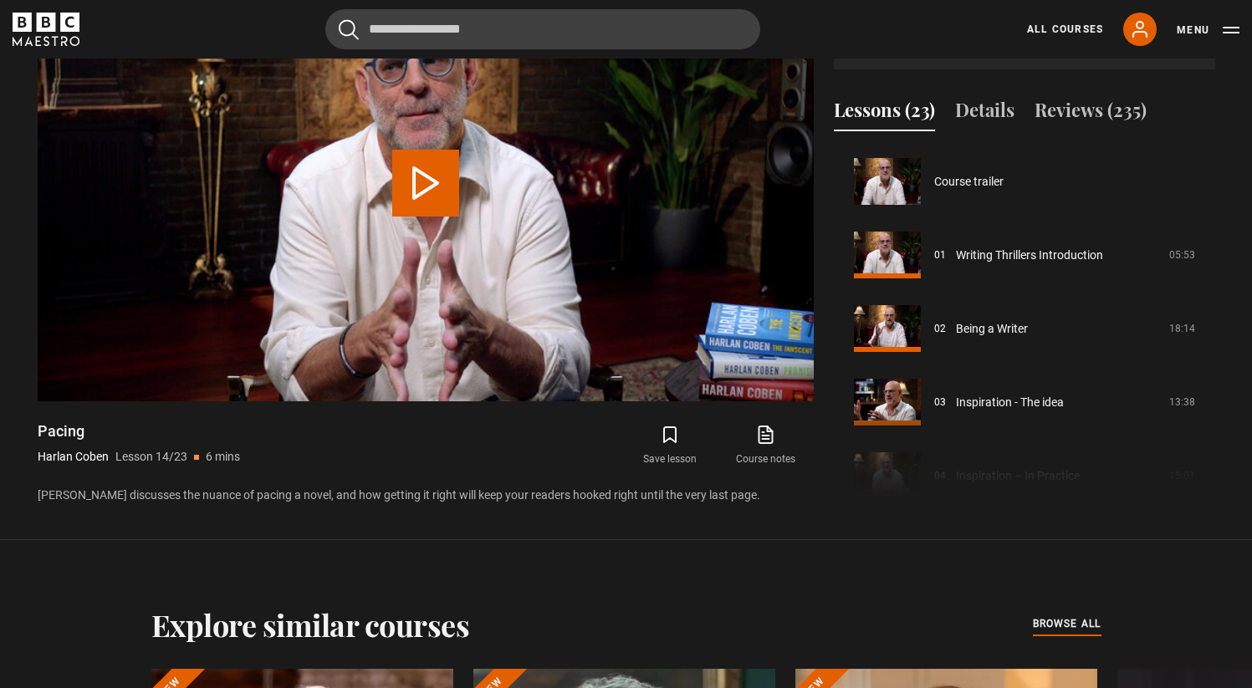
scroll to position [957, 0]
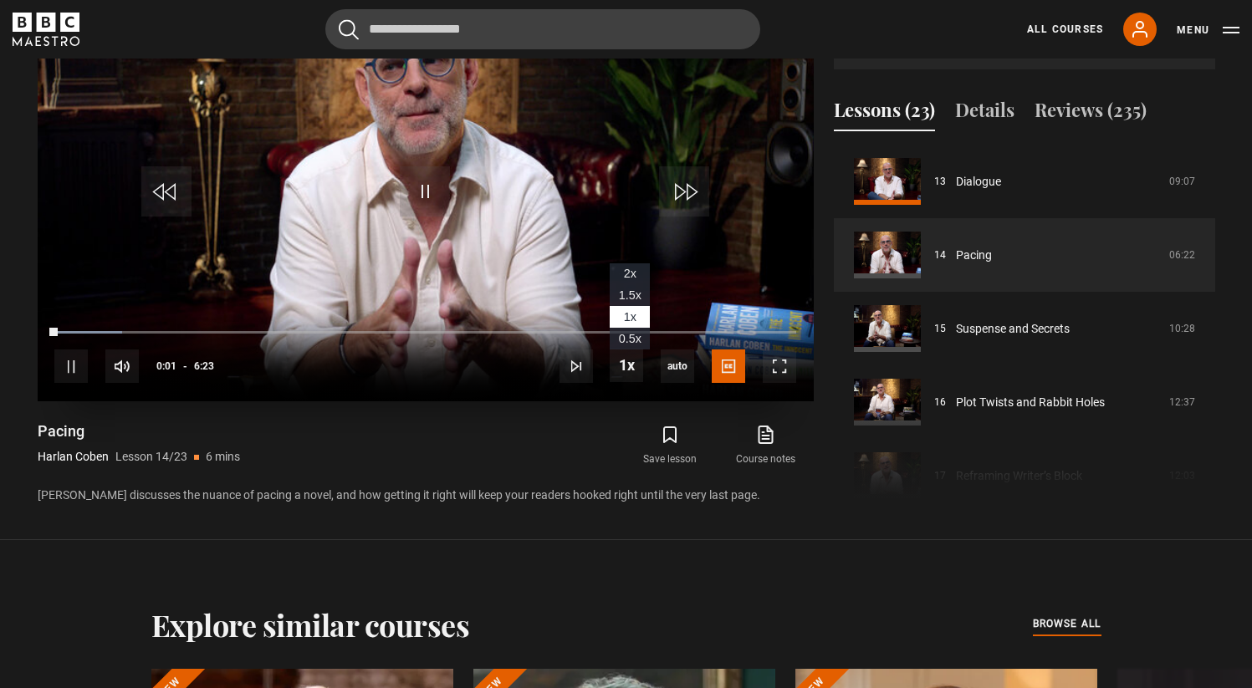
click at [634, 274] on span "2x" at bounding box center [630, 273] width 13 height 13
click at [591, 240] on video "Video Player" at bounding box center [426, 183] width 776 height 437
click at [798, 377] on div "10s Skip Back 10 seconds Play 10s Skip Forward 10 seconds Loaded : 10.44% 5:28 …" at bounding box center [426, 355] width 776 height 93
click at [792, 374] on span "Video Player" at bounding box center [779, 366] width 33 height 33
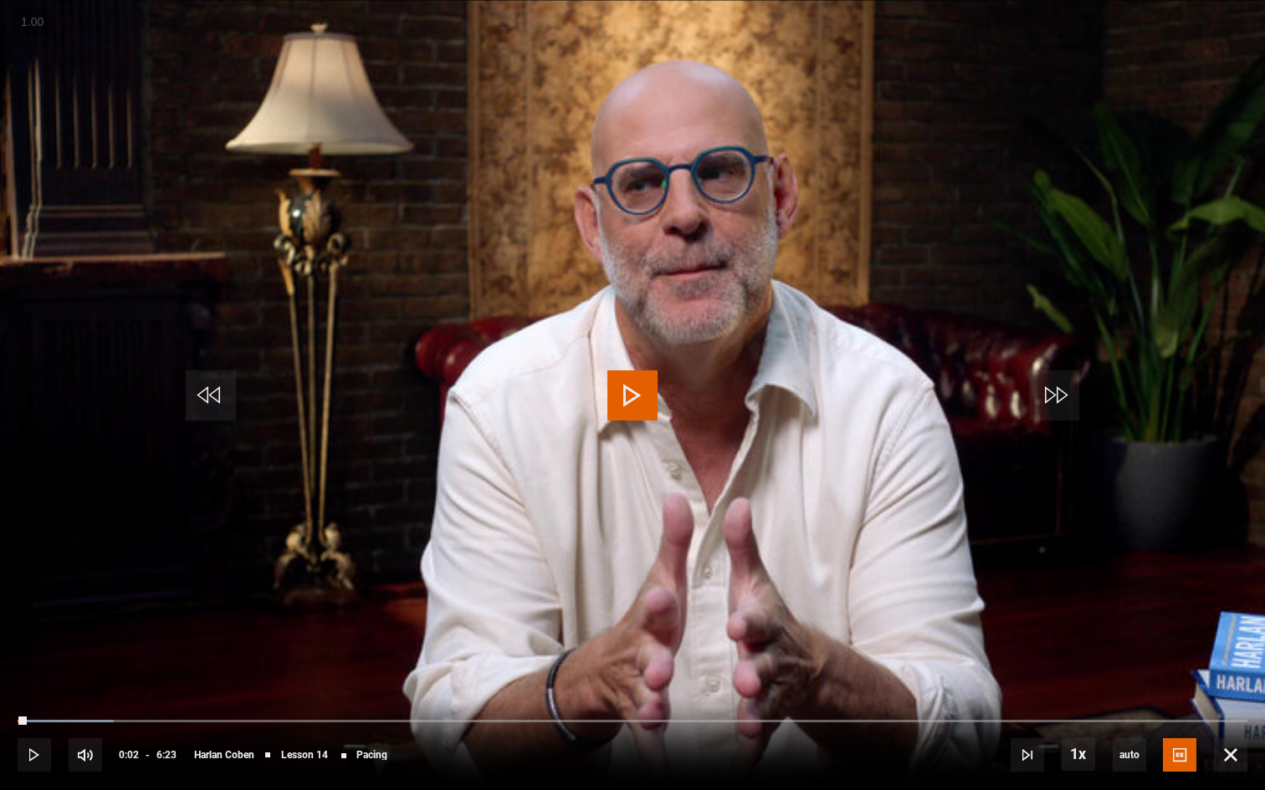
click at [659, 453] on video "Video Player" at bounding box center [632, 395] width 1265 height 790
click at [1083, 664] on span "2x" at bounding box center [1081, 662] width 13 height 13
